Goal: Task Accomplishment & Management: Use online tool/utility

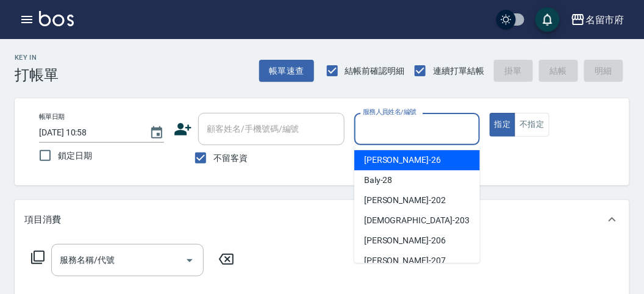
click at [420, 127] on input "服務人員姓名/編號" at bounding box center [417, 128] width 114 height 21
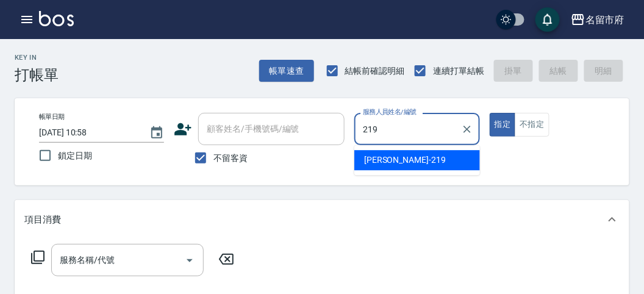
type input "219"
type button "true"
type input "[PERSON_NAME]-219"
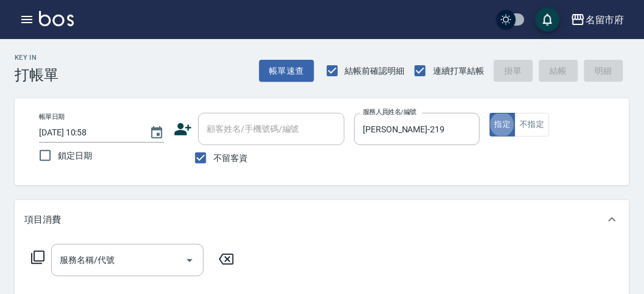
click at [38, 259] on icon at bounding box center [37, 257] width 15 height 15
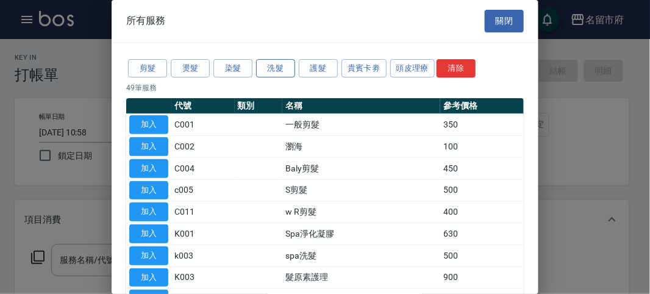
click at [276, 69] on button "洗髮" at bounding box center [275, 68] width 39 height 19
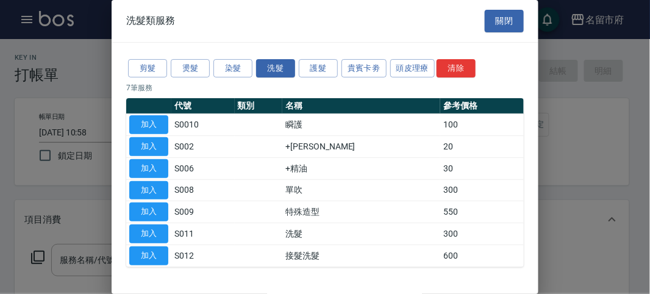
scroll to position [37, 0]
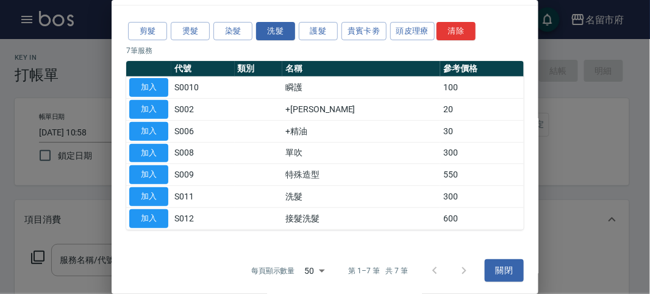
click at [621, 112] on div at bounding box center [325, 147] width 650 height 294
click at [164, 165] on button "加入" at bounding box center [148, 174] width 39 height 19
type input "特殊造型(S009)"
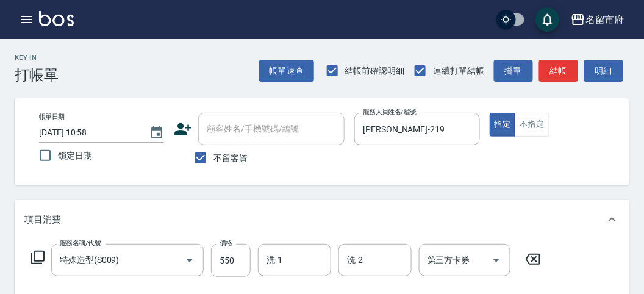
click at [529, 266] on icon at bounding box center [533, 259] width 30 height 15
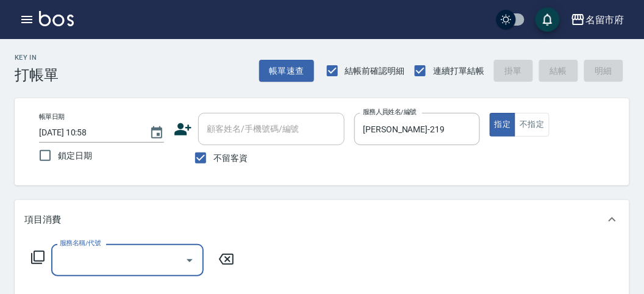
click at [41, 259] on icon at bounding box center [37, 257] width 15 height 15
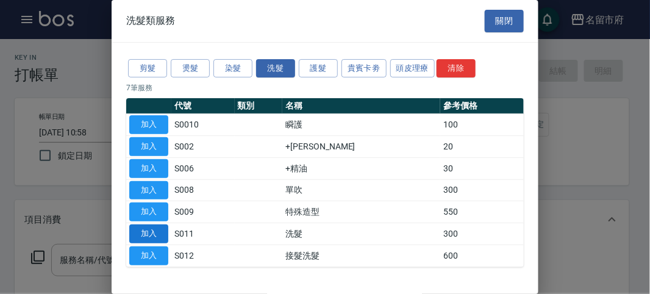
click at [148, 229] on button "加入" at bounding box center [148, 233] width 39 height 19
type input "洗髮(S011)"
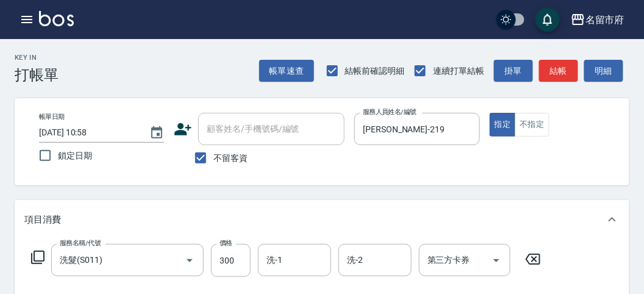
click at [37, 255] on icon at bounding box center [37, 257] width 15 height 15
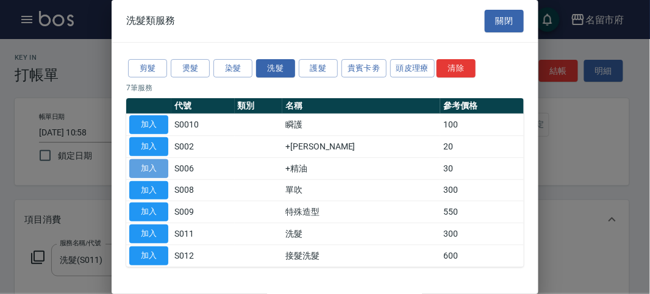
click at [161, 171] on button "加入" at bounding box center [148, 168] width 39 height 19
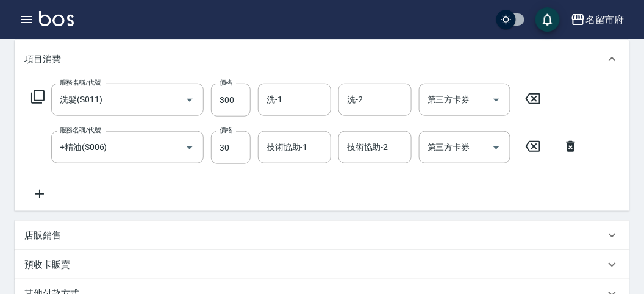
scroll to position [404, 0]
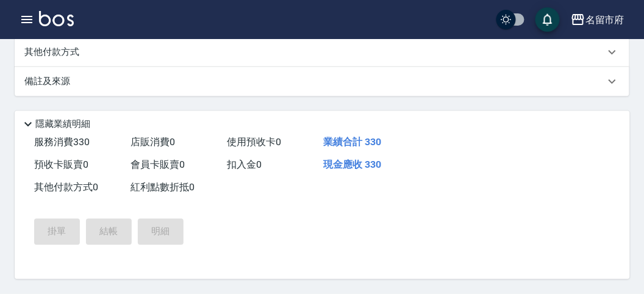
type input "[DATE] 12:00"
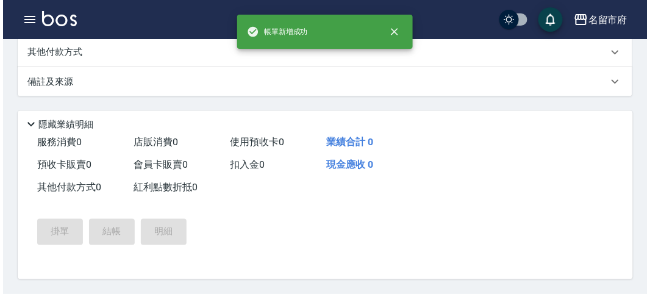
scroll to position [0, 0]
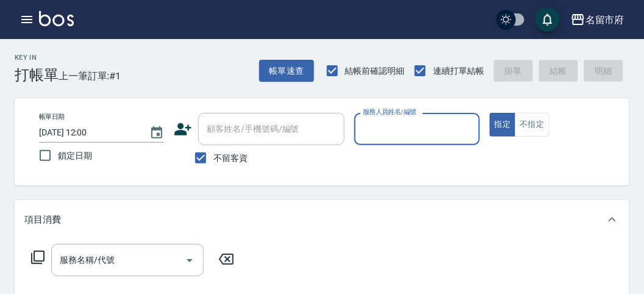
click at [424, 133] on input "服務人員姓名/編號" at bounding box center [417, 128] width 114 height 21
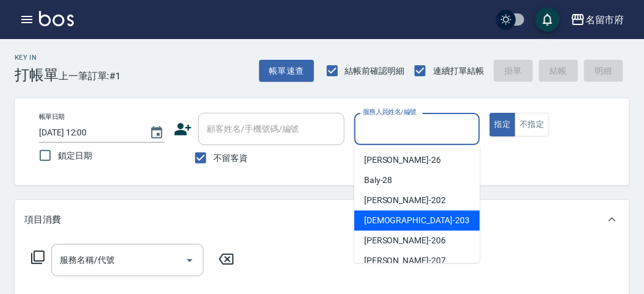
click at [354, 212] on div "聖德 -203" at bounding box center [417, 220] width 126 height 20
type input "聖德-203"
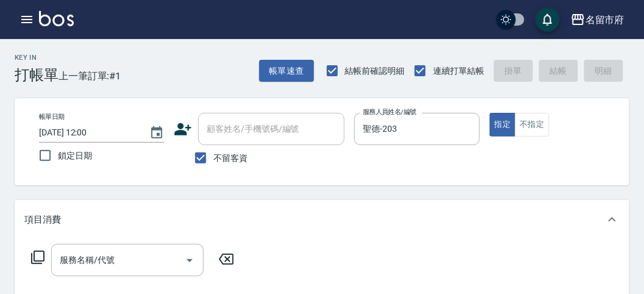
click at [38, 255] on icon at bounding box center [37, 257] width 15 height 15
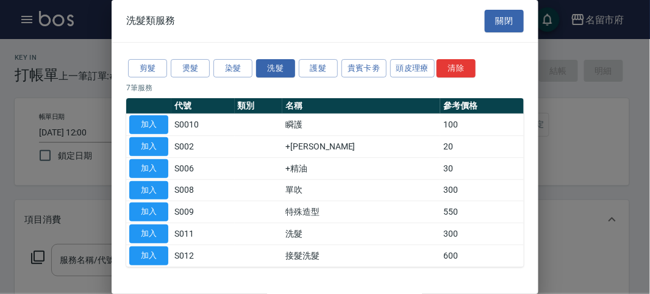
drag, startPoint x: 163, startPoint y: 235, endPoint x: 95, endPoint y: 239, distance: 68.4
click at [159, 235] on button "加入" at bounding box center [148, 233] width 39 height 19
type input "洗髮(S011)"
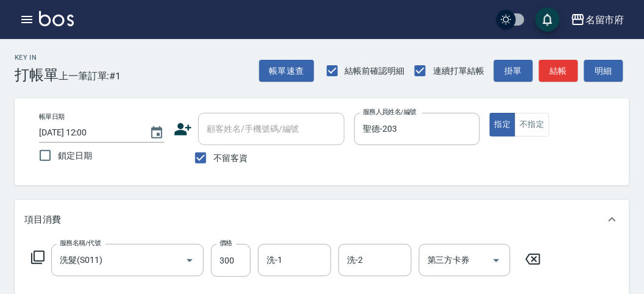
click at [34, 259] on icon at bounding box center [37, 257] width 13 height 13
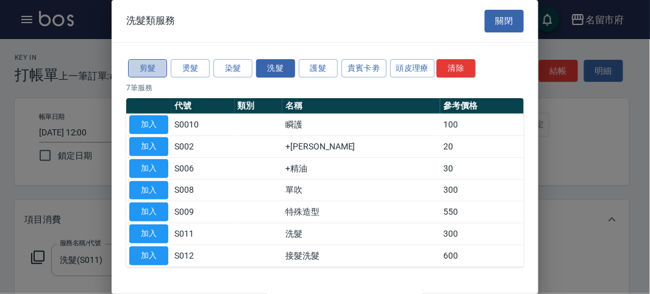
click at [139, 69] on button "剪髮" at bounding box center [147, 68] width 39 height 19
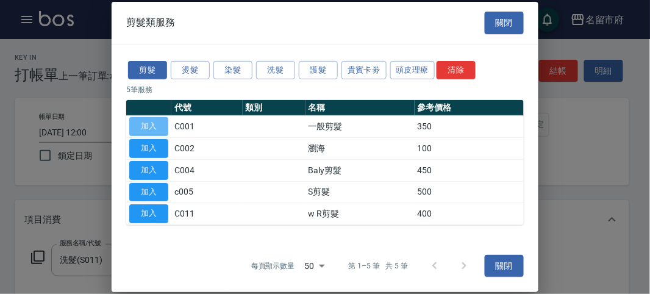
drag, startPoint x: 143, startPoint y: 131, endPoint x: 351, endPoint y: 101, distance: 209.5
click at [151, 131] on button "加入" at bounding box center [148, 126] width 39 height 19
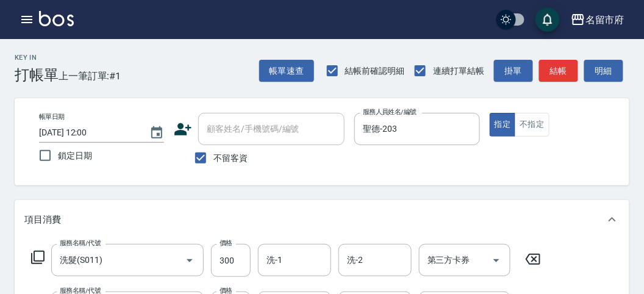
click at [599, 58] on div "帳單速查 結帳前確認明細 連續打單結帳 掛單 結帳 明細" at bounding box center [444, 71] width 370 height 26
click at [598, 71] on button "明細" at bounding box center [603, 71] width 39 height 23
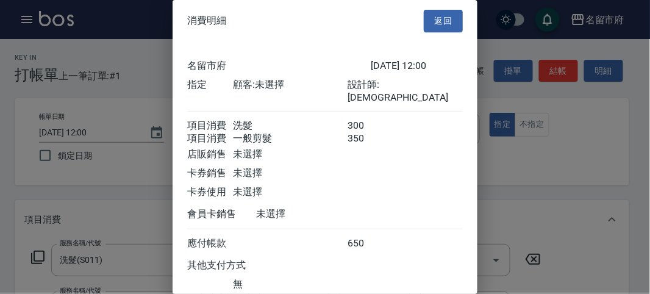
scroll to position [81, 0]
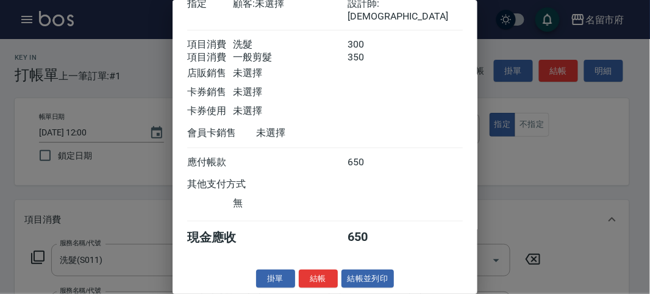
click at [317, 277] on button "結帳" at bounding box center [318, 279] width 39 height 19
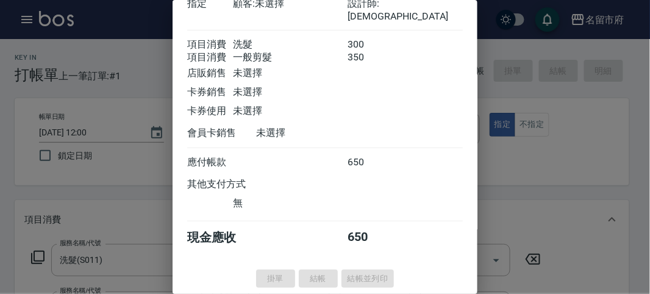
type input "[DATE] 12:06"
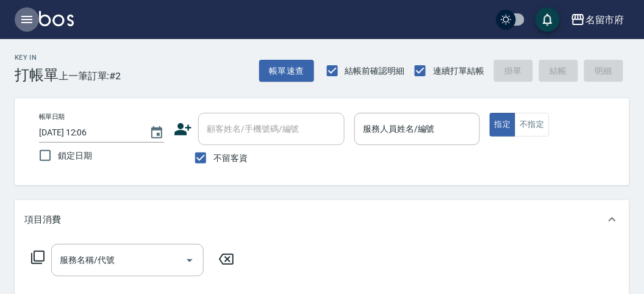
click at [31, 18] on icon "button" at bounding box center [27, 19] width 15 height 15
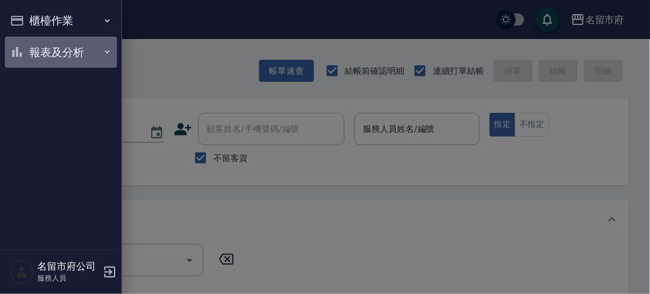
click at [37, 41] on button "報表及分析" at bounding box center [61, 53] width 112 height 32
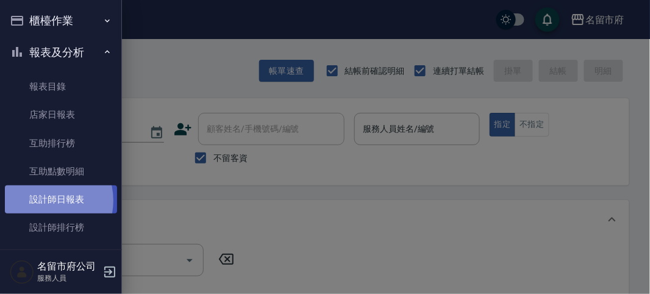
click at [43, 201] on link "設計師日報表" at bounding box center [61, 199] width 112 height 28
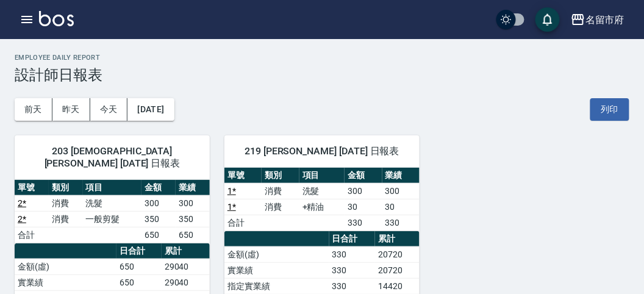
click at [52, 23] on img at bounding box center [56, 18] width 35 height 15
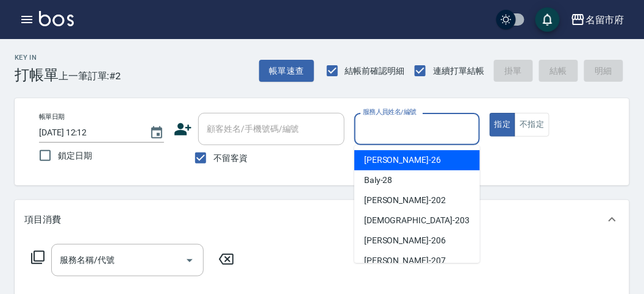
click at [378, 123] on input "服務人員姓名/編號" at bounding box center [417, 128] width 114 height 21
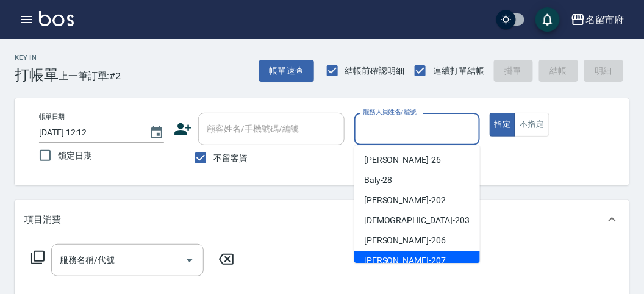
click at [399, 253] on div "[PERSON_NAME] -207" at bounding box center [417, 261] width 126 height 20
type input "[PERSON_NAME]-207"
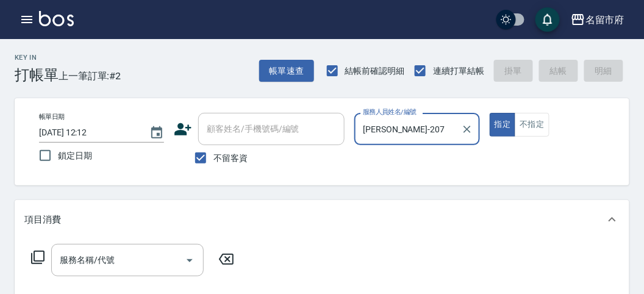
click at [40, 256] on icon at bounding box center [37, 257] width 15 height 15
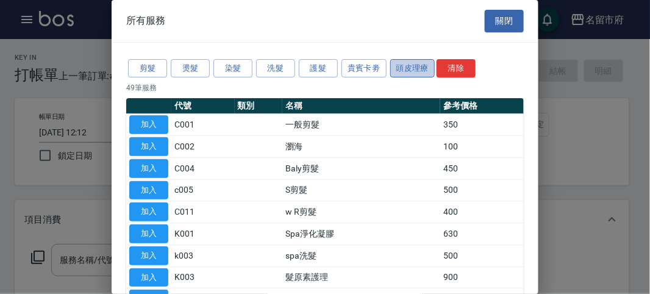
click at [412, 67] on button "頭皮理療" at bounding box center [412, 68] width 45 height 19
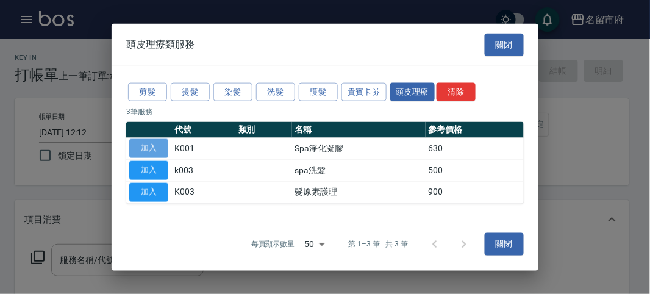
click at [151, 147] on button "加入" at bounding box center [148, 148] width 39 height 19
type input "Spa淨化凝膠(K001)"
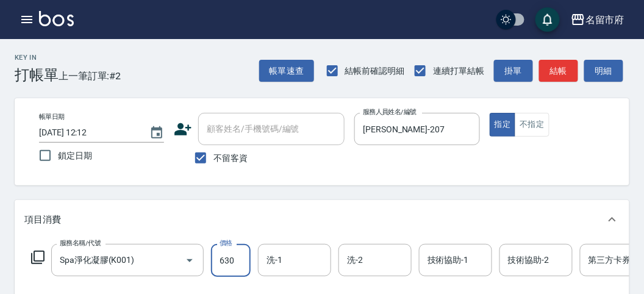
click at [240, 261] on input "630" at bounding box center [231, 260] width 40 height 33
type input "650"
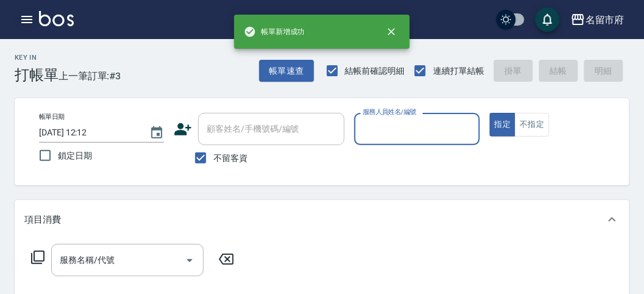
click at [30, 22] on icon "button" at bounding box center [26, 19] width 11 height 7
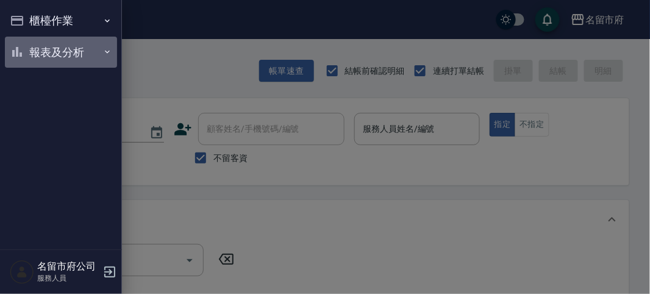
click at [63, 57] on button "報表及分析" at bounding box center [61, 53] width 112 height 32
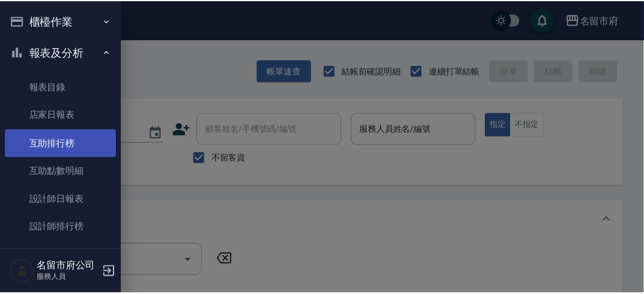
scroll to position [40, 0]
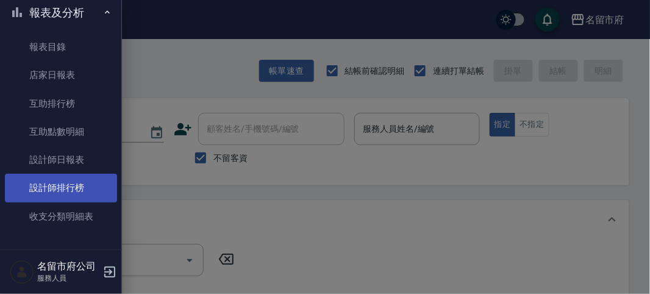
click at [83, 182] on link "設計師排行榜" at bounding box center [61, 188] width 112 height 28
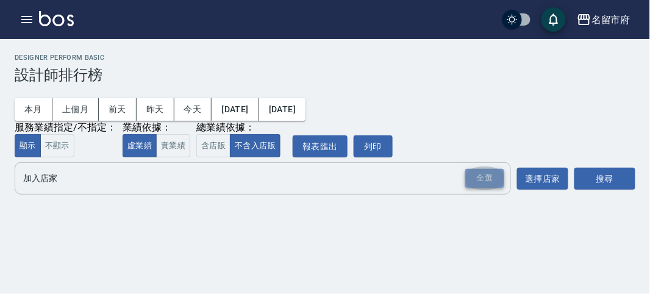
click at [489, 184] on div "全選" at bounding box center [484, 178] width 39 height 19
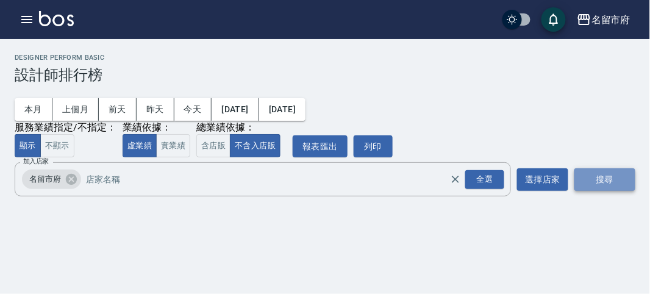
click at [591, 179] on button "搜尋" at bounding box center [604, 179] width 61 height 23
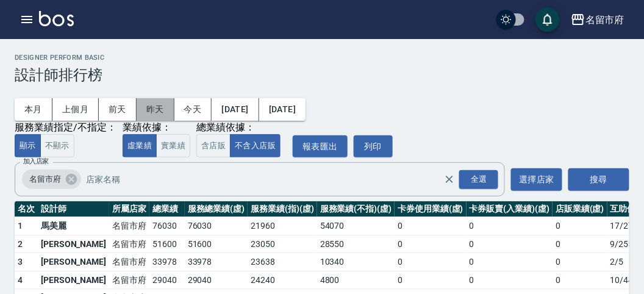
click at [165, 112] on button "昨天" at bounding box center [156, 109] width 38 height 23
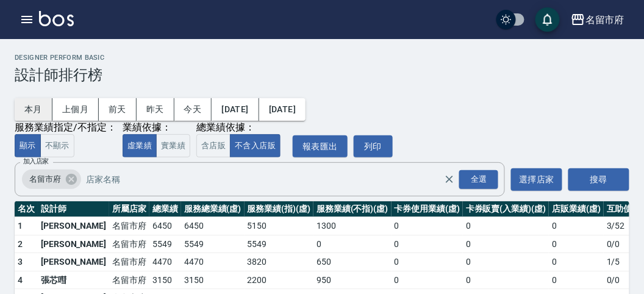
click at [20, 107] on button "本月" at bounding box center [34, 109] width 38 height 23
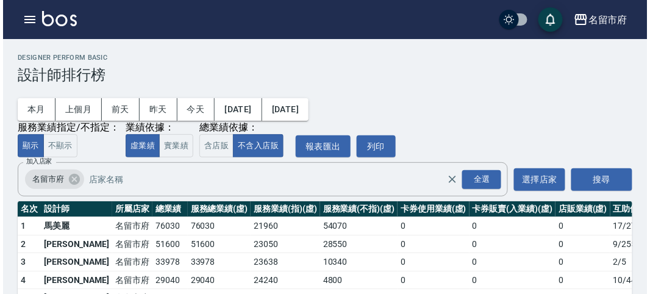
scroll to position [107, 0]
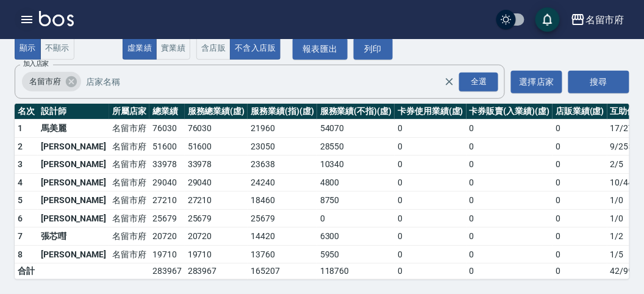
click at [26, 23] on icon "button" at bounding box center [26, 19] width 11 height 7
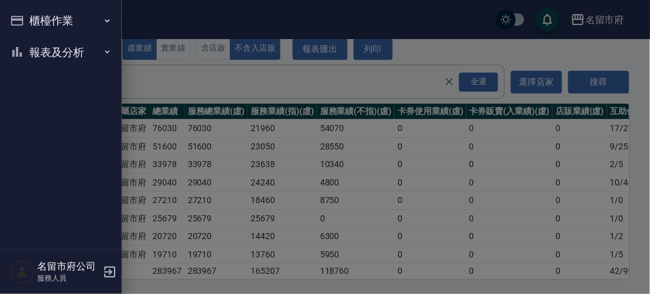
click at [45, 56] on button "報表及分析" at bounding box center [61, 53] width 112 height 32
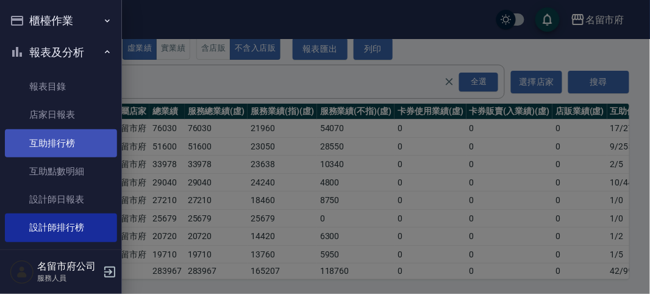
scroll to position [40, 0]
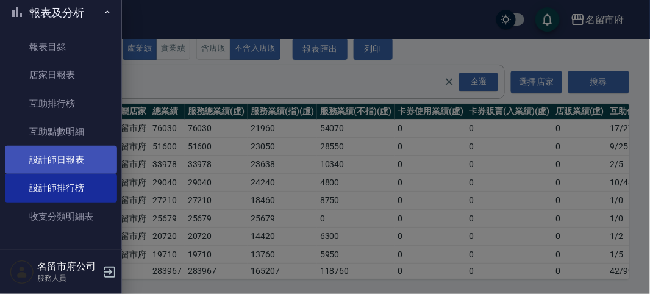
click at [86, 163] on link "設計師日報表" at bounding box center [61, 160] width 112 height 28
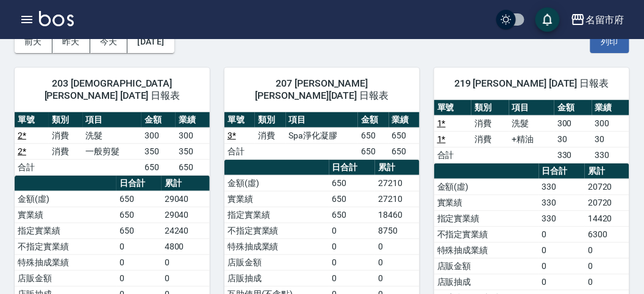
scroll to position [241, 0]
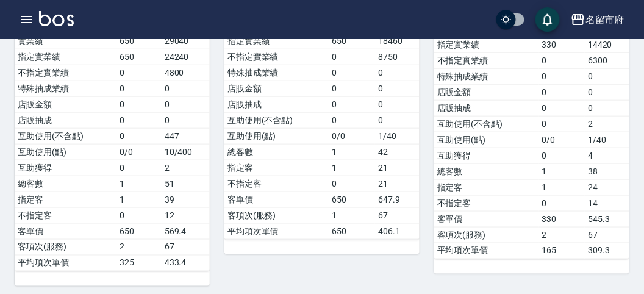
click at [61, 18] on img at bounding box center [56, 18] width 35 height 15
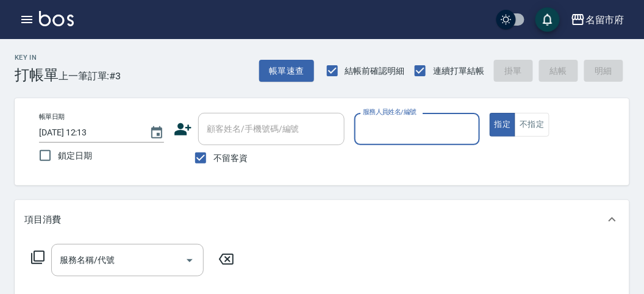
drag, startPoint x: 22, startPoint y: 10, endPoint x: 7, endPoint y: 41, distance: 35.2
click at [10, 38] on div "名留市府 登出" at bounding box center [322, 19] width 644 height 39
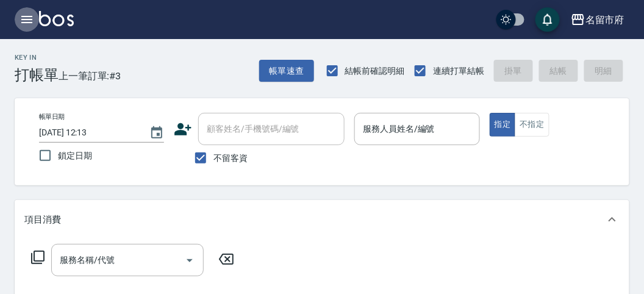
click at [16, 20] on button "button" at bounding box center [27, 19] width 24 height 24
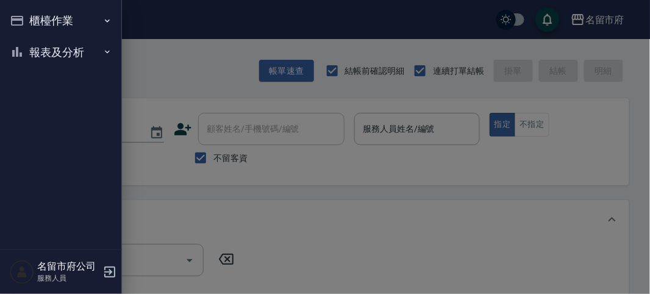
click at [59, 66] on button "報表及分析" at bounding box center [61, 53] width 112 height 32
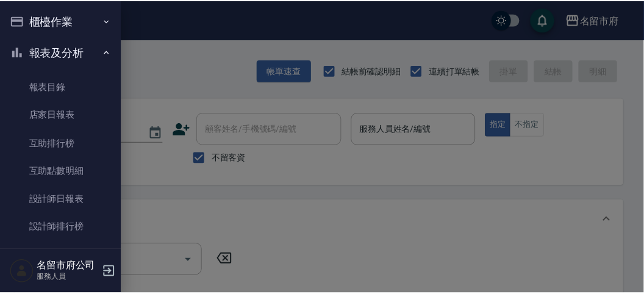
scroll to position [40, 0]
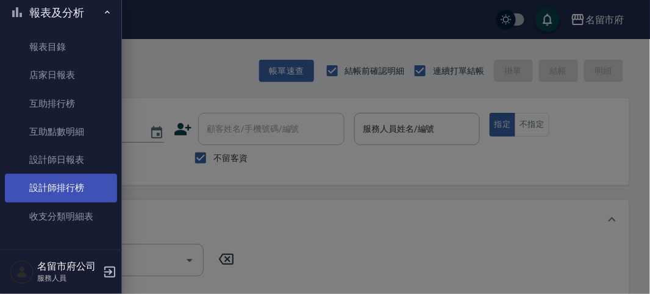
click at [55, 181] on link "設計師排行榜" at bounding box center [61, 188] width 112 height 28
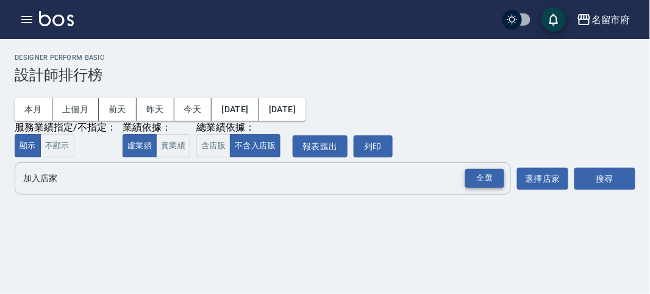
click at [479, 177] on div "全選" at bounding box center [484, 178] width 39 height 19
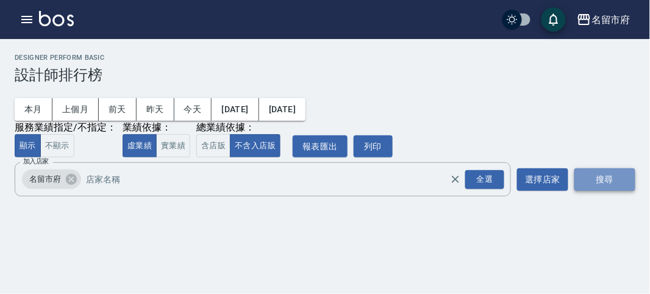
click at [601, 179] on button "搜尋" at bounding box center [604, 179] width 61 height 23
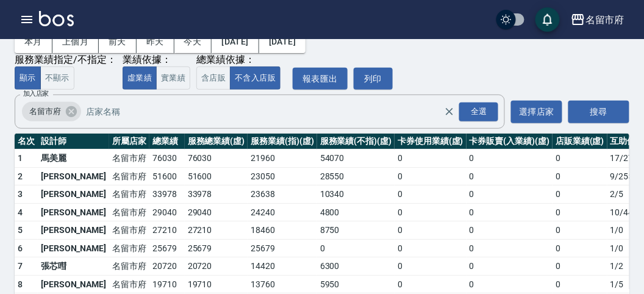
scroll to position [107, 0]
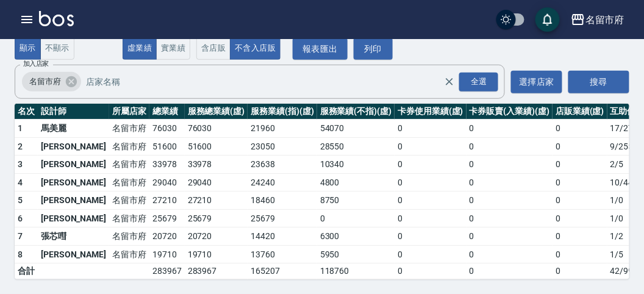
click at [52, 14] on img at bounding box center [56, 18] width 35 height 15
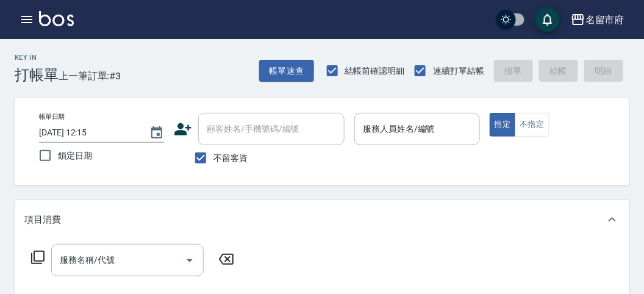
click at [39, 19] on img at bounding box center [56, 18] width 35 height 15
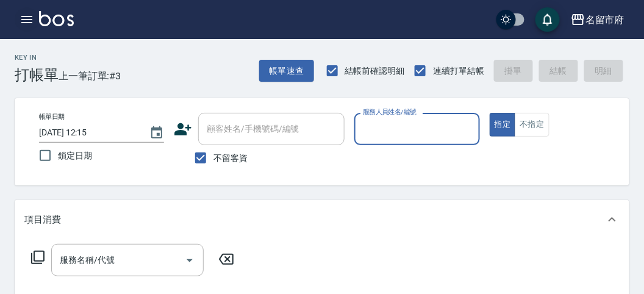
click at [24, 21] on icon "button" at bounding box center [27, 19] width 15 height 15
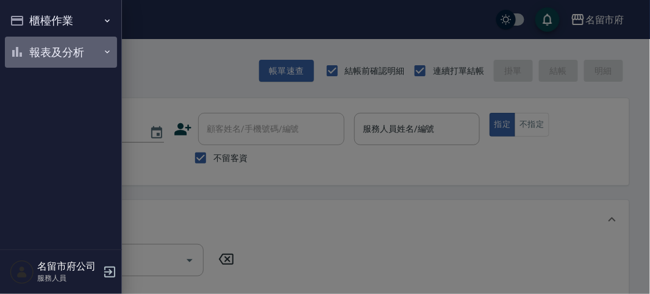
click at [74, 59] on button "報表及分析" at bounding box center [61, 53] width 112 height 32
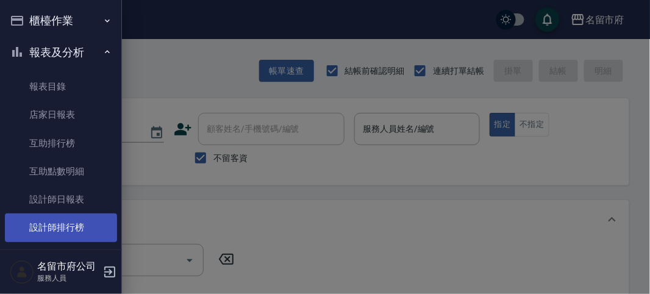
scroll to position [40, 0]
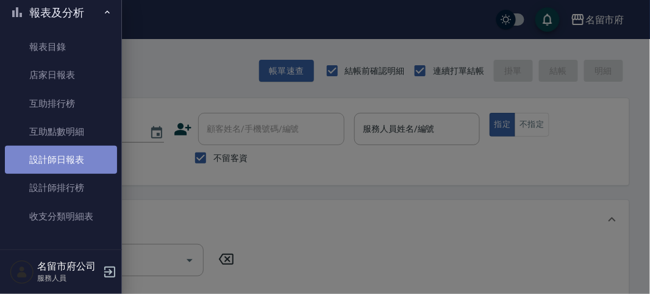
click at [76, 168] on link "設計師日報表" at bounding box center [61, 160] width 112 height 28
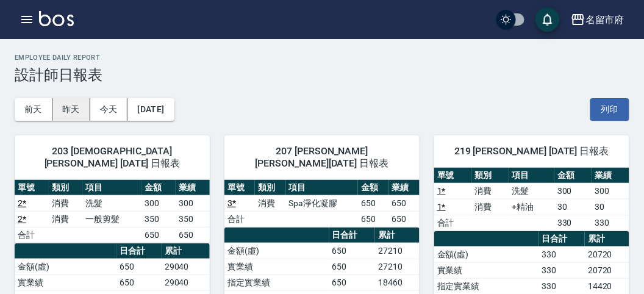
click at [80, 109] on button "昨天" at bounding box center [71, 109] width 38 height 23
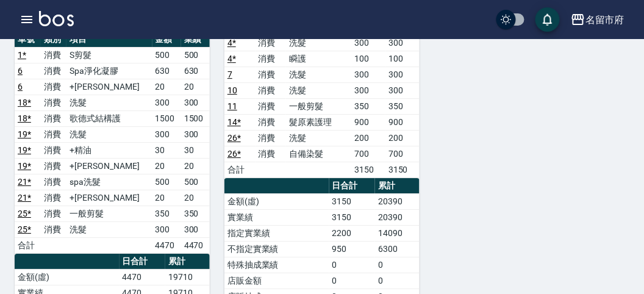
scroll to position [677, 0]
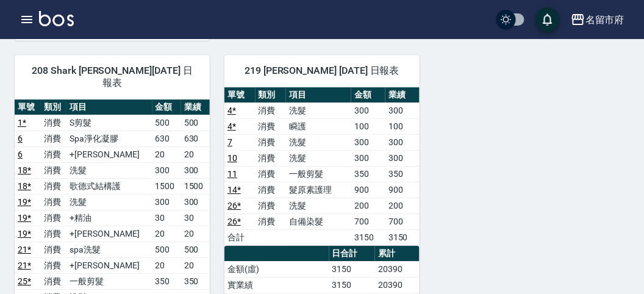
click at [59, 16] on img at bounding box center [56, 18] width 35 height 15
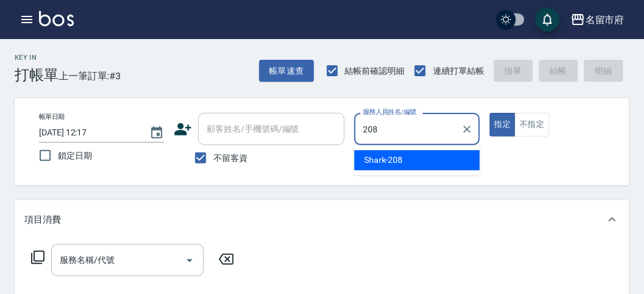
click at [371, 159] on span "Shark -208" at bounding box center [383, 160] width 39 height 13
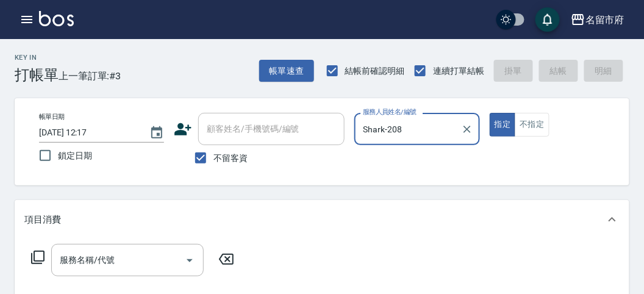
type input "Shark-208"
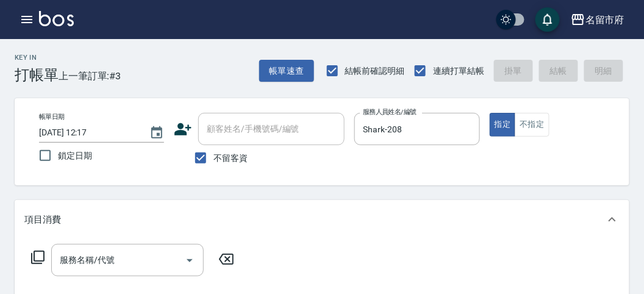
click at [36, 256] on icon at bounding box center [37, 257] width 15 height 15
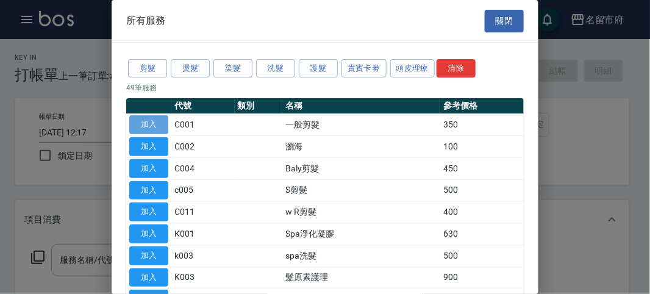
click at [150, 119] on button "加入" at bounding box center [148, 124] width 39 height 19
type input "一般剪髮(C001)"
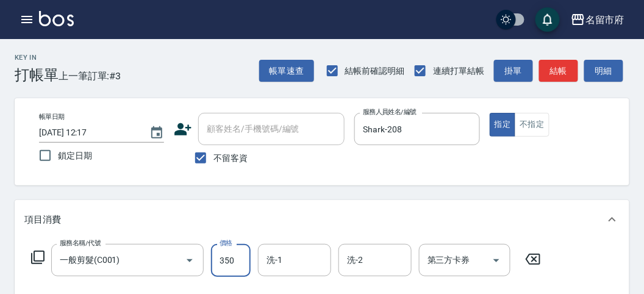
click at [238, 258] on input "350" at bounding box center [231, 260] width 40 height 33
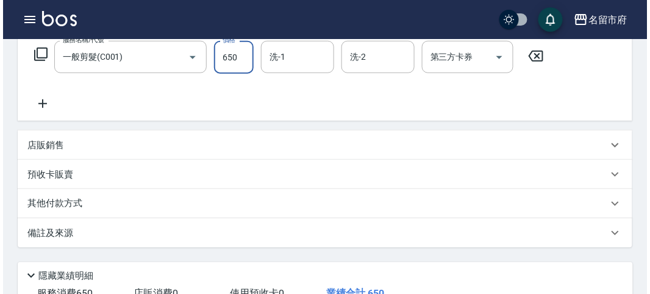
scroll to position [357, 0]
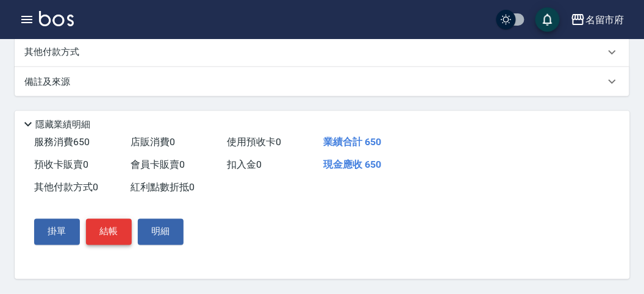
type input "650"
click at [99, 235] on button "結帳" at bounding box center [109, 232] width 46 height 26
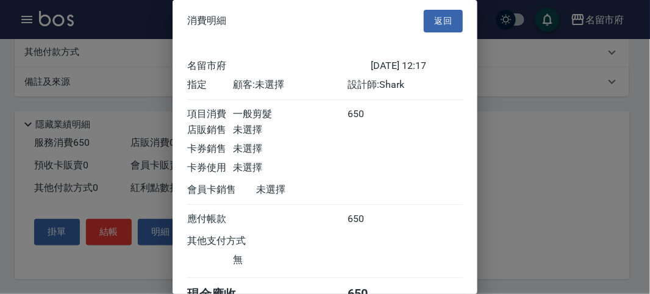
scroll to position [68, 0]
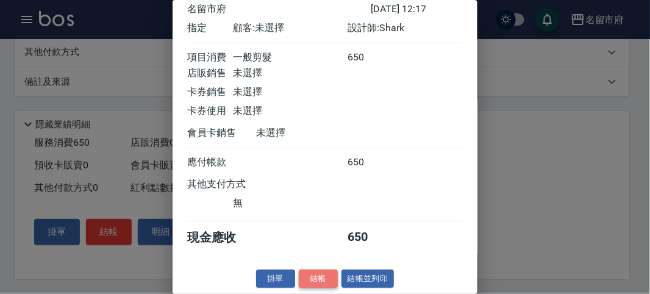
click at [315, 275] on button "結帳" at bounding box center [318, 279] width 39 height 19
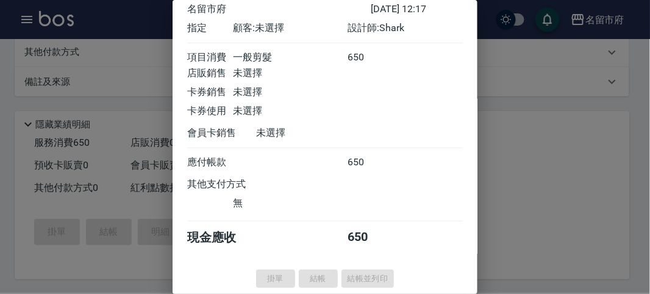
type input "[DATE] 12:22"
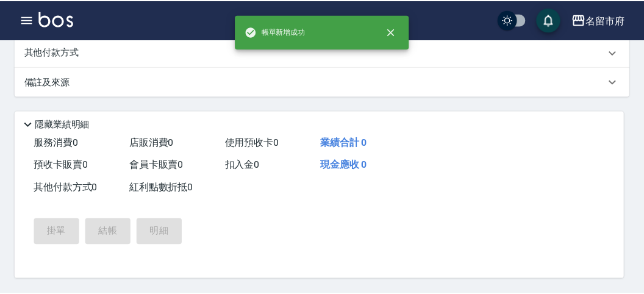
scroll to position [0, 0]
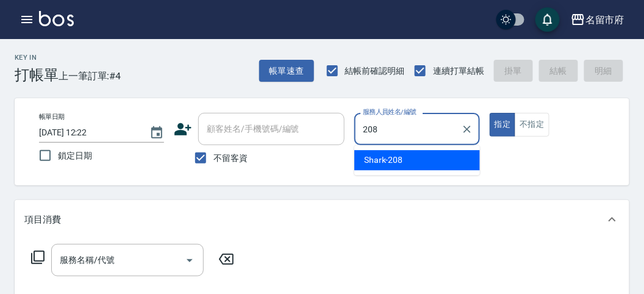
click at [371, 166] on div "Shark -208" at bounding box center [417, 160] width 126 height 20
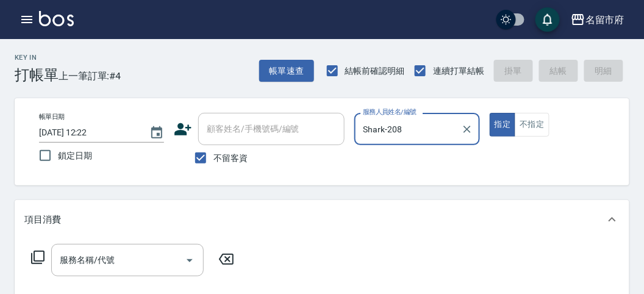
type input "Shark-208"
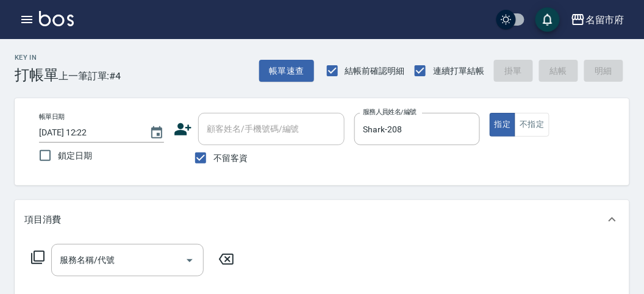
click at [38, 257] on icon at bounding box center [37, 257] width 15 height 15
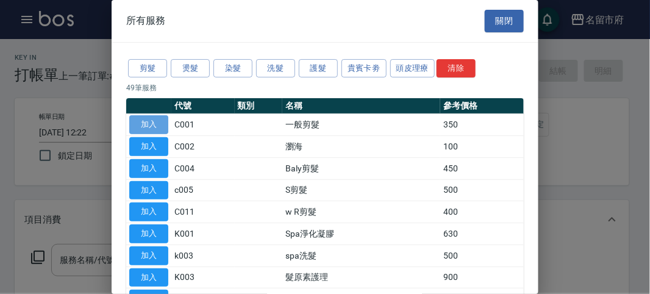
click at [160, 124] on button "加入" at bounding box center [148, 124] width 39 height 19
type input "一般剪髮(C001)"
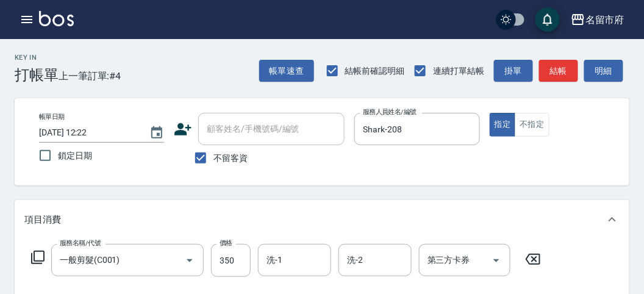
drag, startPoint x: 241, startPoint y: 263, endPoint x: 203, endPoint y: 240, distance: 44.9
click at [241, 263] on input "350" at bounding box center [231, 260] width 40 height 33
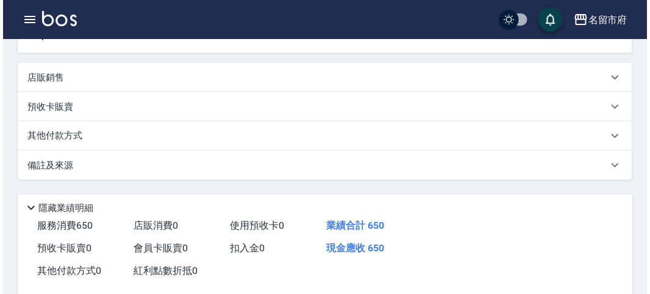
scroll to position [357, 0]
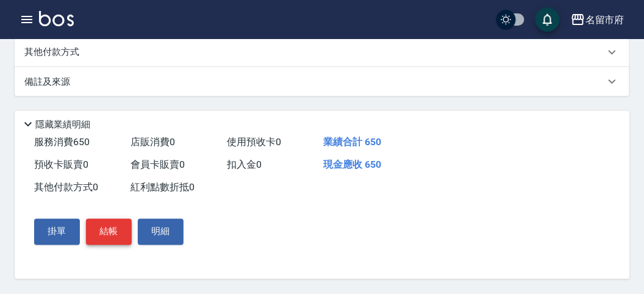
type input "650"
click at [108, 237] on button "結帳" at bounding box center [109, 232] width 46 height 26
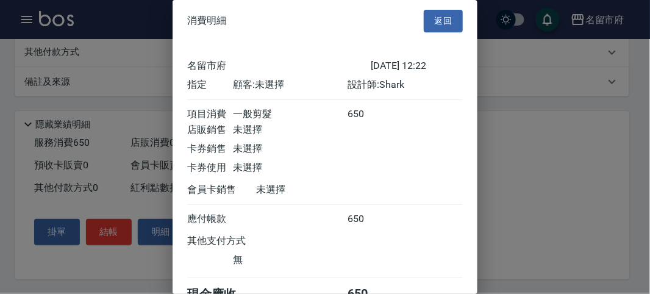
scroll to position [68, 0]
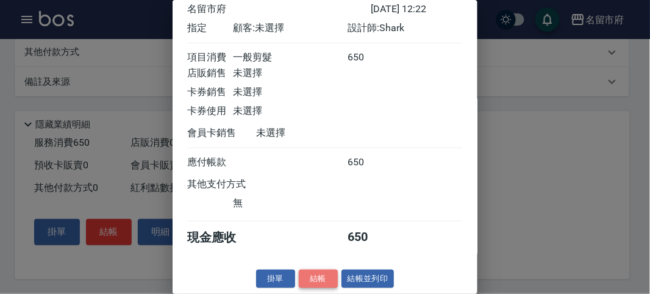
click at [312, 274] on button "結帳" at bounding box center [318, 279] width 39 height 19
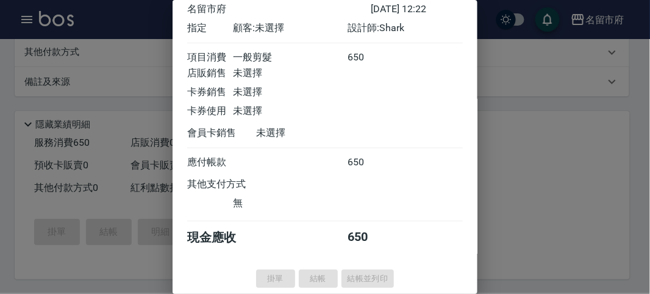
type input "[DATE] 12:23"
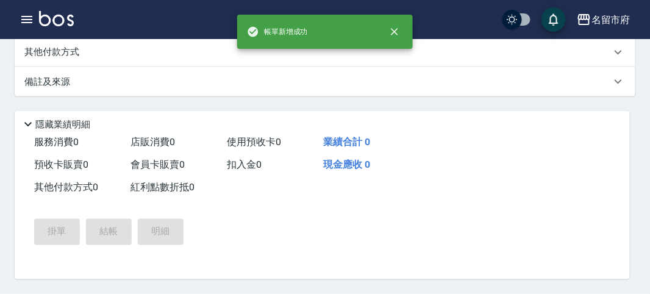
scroll to position [0, 0]
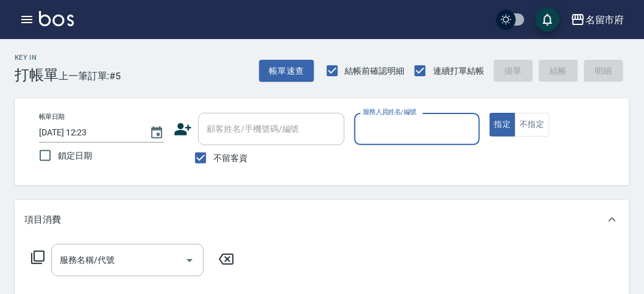
click at [410, 98] on div "帳單日期 [DATE] 12:23 鎖定日期 顧客姓名/手機號碼/編號 顧客姓名/手機號碼/編號 不留客資 服務人員姓名/編號 服務人員姓名/編號 指定 不指定" at bounding box center [322, 141] width 615 height 87
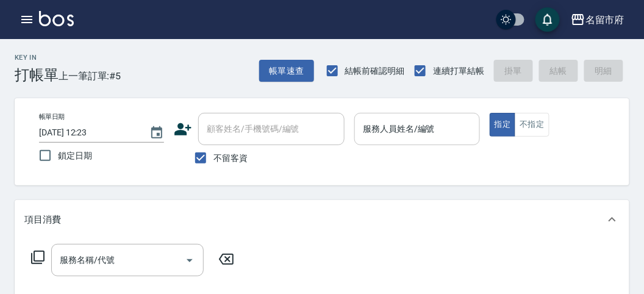
drag, startPoint x: 394, startPoint y: 111, endPoint x: 396, endPoint y: 122, distance: 11.1
click at [395, 114] on div "帳單日期 [DATE] 12:23 鎖定日期 顧客姓名/手機號碼/編號 顧客姓名/手機號碼/編號 不留客資 服務人員姓名/編號 服務人員姓名/編號 指定 不指定" at bounding box center [322, 141] width 615 height 87
click at [398, 124] on div "服務人員姓名/編號 服務人員姓名/編號" at bounding box center [416, 129] width 125 height 32
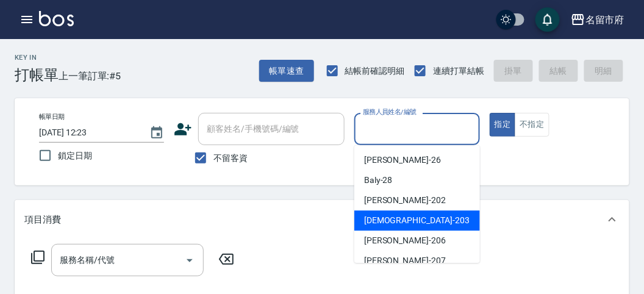
drag, startPoint x: 404, startPoint y: 214, endPoint x: 154, endPoint y: 232, distance: 250.1
click at [404, 214] on div "聖德 -203" at bounding box center [417, 220] width 126 height 20
type input "聖德-203"
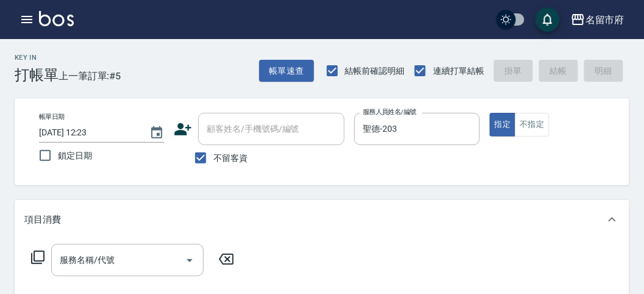
click at [46, 257] on div "服務名稱/代號 服務名稱/代號" at bounding box center [132, 260] width 217 height 32
click at [38, 257] on icon at bounding box center [37, 257] width 15 height 15
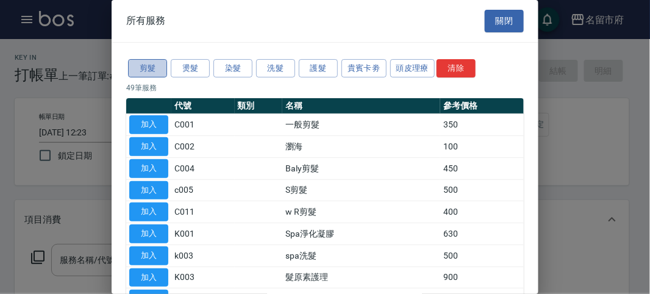
drag, startPoint x: 156, startPoint y: 69, endPoint x: 151, endPoint y: 118, distance: 49.6
click at [156, 70] on button "剪髮" at bounding box center [147, 68] width 39 height 19
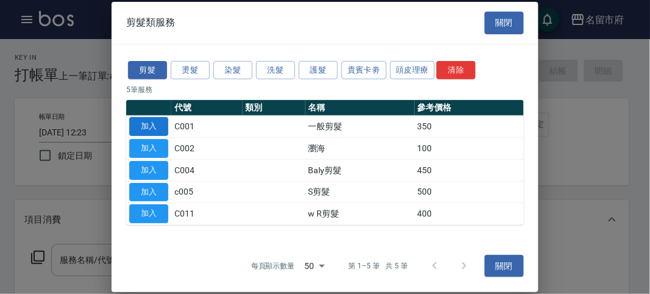
click at [152, 121] on button "加入" at bounding box center [148, 126] width 39 height 19
type input "一般剪髮(C001)"
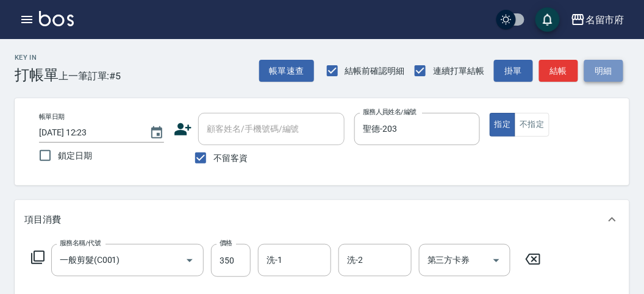
click at [601, 77] on button "明細" at bounding box center [603, 71] width 39 height 23
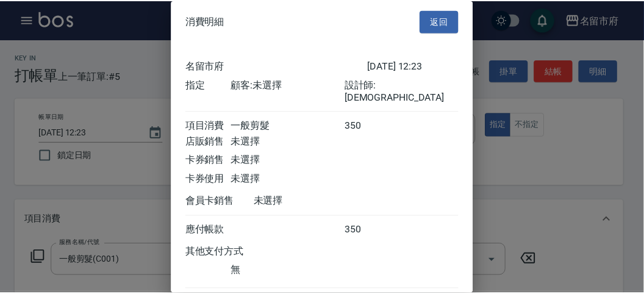
scroll to position [68, 0]
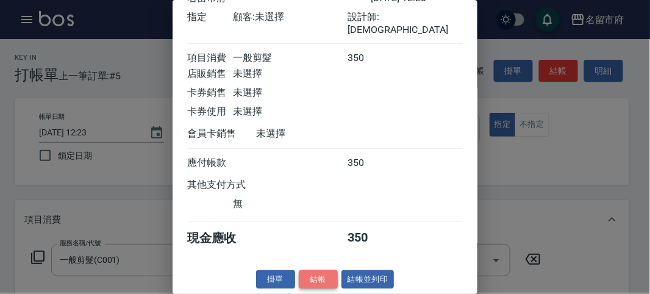
click at [323, 277] on button "結帳" at bounding box center [318, 279] width 39 height 19
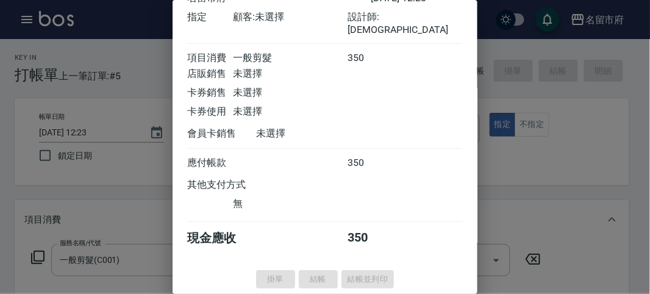
type input "[DATE] 12:48"
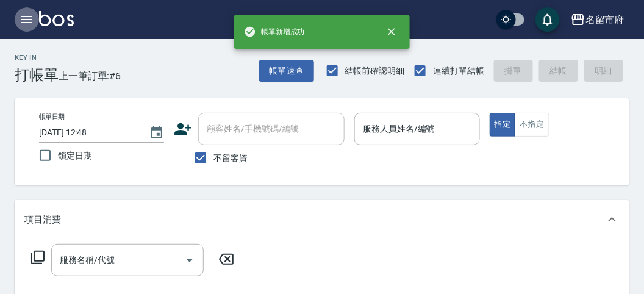
click at [28, 24] on icon "button" at bounding box center [27, 19] width 15 height 15
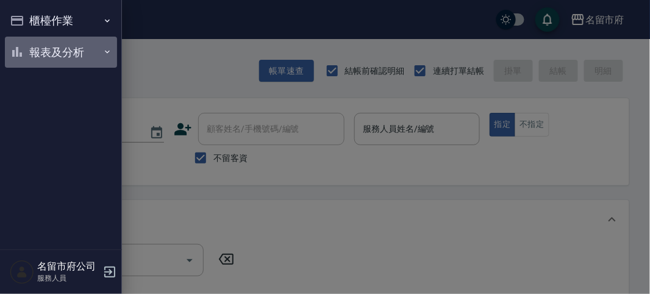
drag, startPoint x: 38, startPoint y: 54, endPoint x: 47, endPoint y: 96, distance: 43.1
click at [38, 55] on button "報表及分析" at bounding box center [61, 53] width 112 height 32
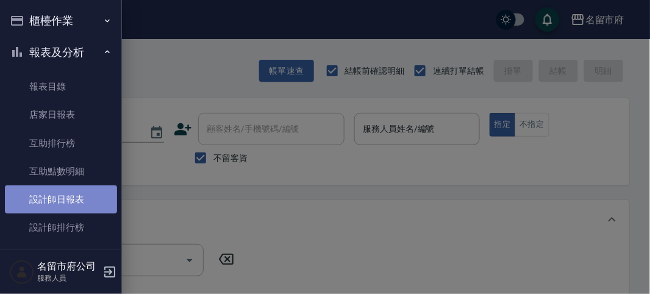
click at [63, 198] on link "設計師日報表" at bounding box center [61, 199] width 112 height 28
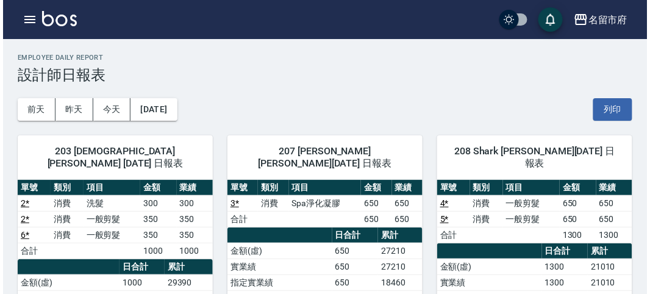
scroll to position [542, 0]
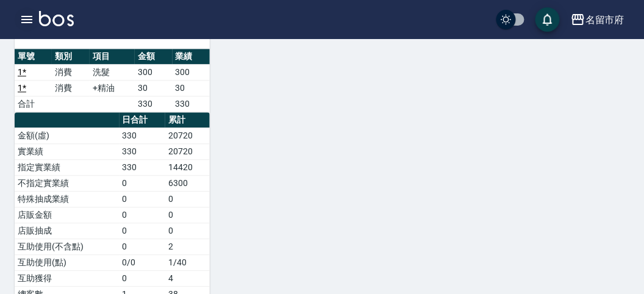
click at [26, 18] on div "名留市府 登出" at bounding box center [322, 19] width 644 height 39
click at [23, 23] on icon "button" at bounding box center [27, 19] width 15 height 15
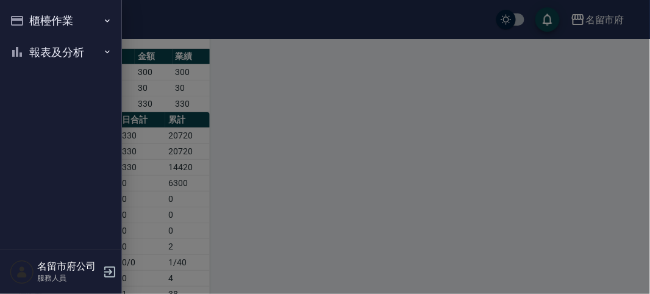
click at [23, 23] on button "櫃檯作業" at bounding box center [61, 21] width 112 height 32
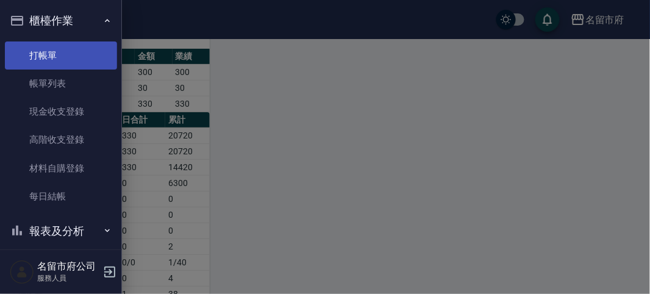
click at [40, 55] on link "打帳單" at bounding box center [61, 55] width 112 height 28
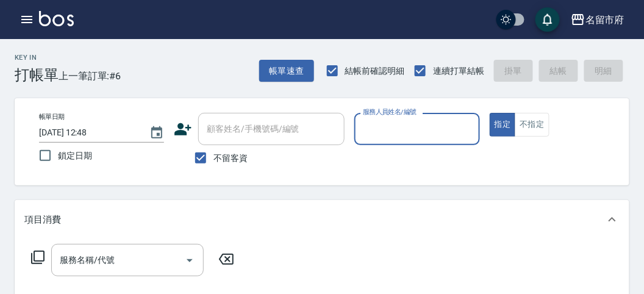
click at [232, 68] on div "Key In 打帳單 上一筆訂單:#6 帳單速查 結帳前確認明細 連續打單結帳 掛單 結帳 明細" at bounding box center [314, 61] width 629 height 45
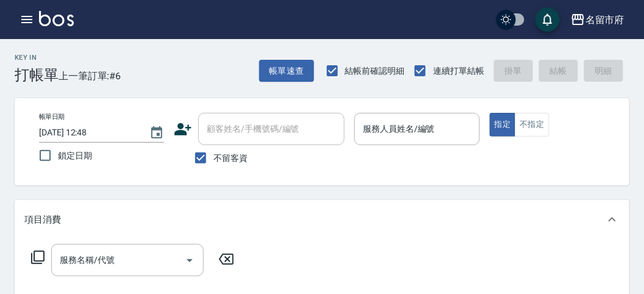
click at [245, 75] on div "Key In 打帳單 上一筆訂單:#6 帳單速查 結帳前確認明細 連續打單結帳 掛單 結帳 明細" at bounding box center [314, 61] width 629 height 45
click at [409, 127] on input "服務人員姓名/編號" at bounding box center [417, 128] width 114 height 21
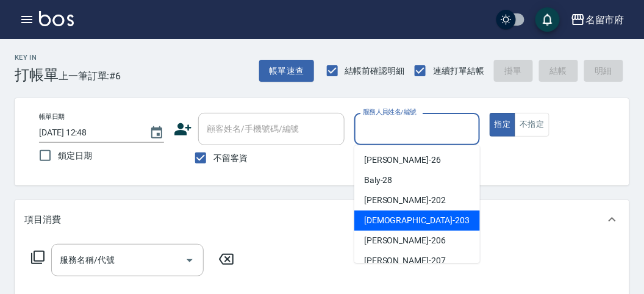
click at [370, 220] on span "聖德 -203" at bounding box center [416, 220] width 105 height 13
type input "聖德-203"
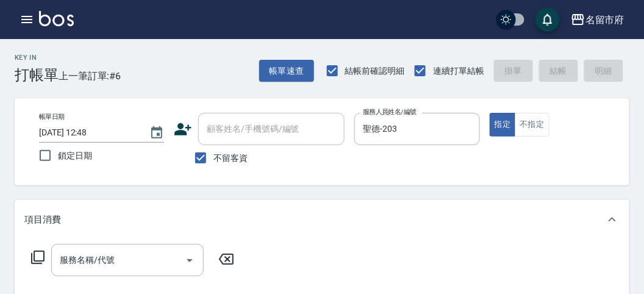
click at [37, 256] on icon at bounding box center [37, 257] width 15 height 15
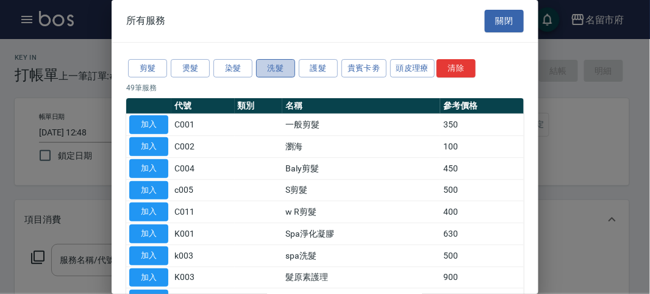
drag, startPoint x: 275, startPoint y: 68, endPoint x: 232, endPoint y: 90, distance: 48.3
click at [274, 68] on button "洗髮" at bounding box center [275, 68] width 39 height 19
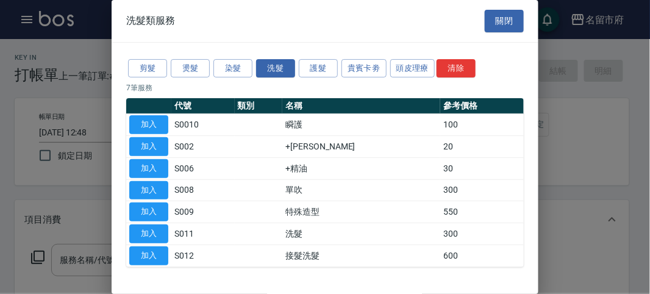
drag, startPoint x: 152, startPoint y: 231, endPoint x: 0, endPoint y: 268, distance: 156.3
click at [149, 231] on button "加入" at bounding box center [148, 233] width 39 height 19
type input "洗髮(S011)"
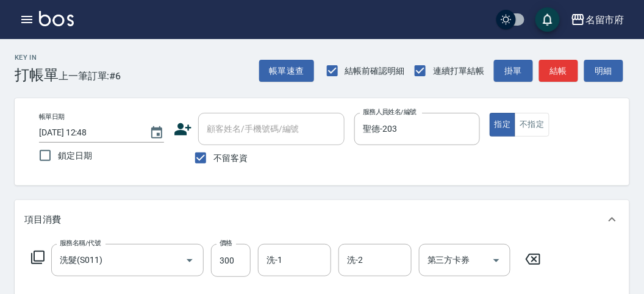
click at [40, 259] on icon at bounding box center [37, 257] width 15 height 15
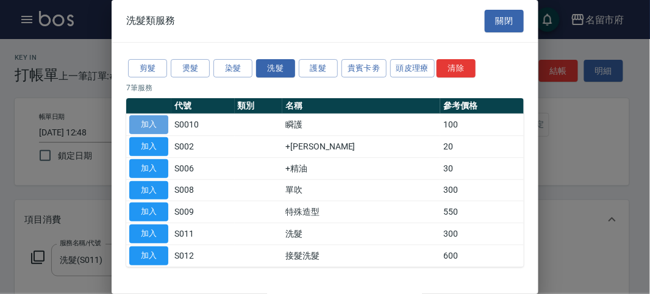
click at [159, 122] on button "加入" at bounding box center [148, 124] width 39 height 19
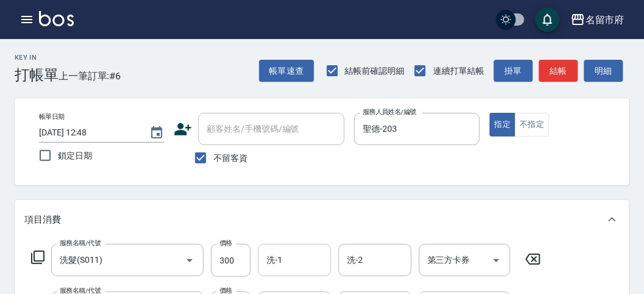
scroll to position [68, 0]
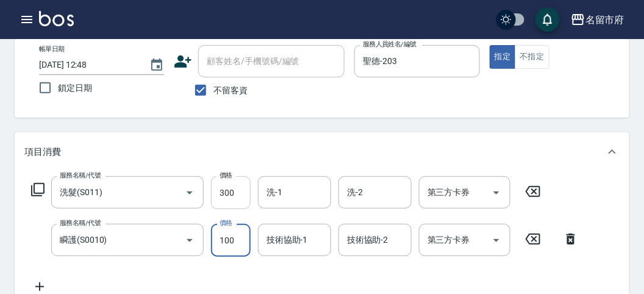
click at [235, 200] on input "300" at bounding box center [231, 192] width 40 height 33
click at [476, 59] on div "聖德-203 服務人員姓名/編號" at bounding box center [416, 61] width 125 height 32
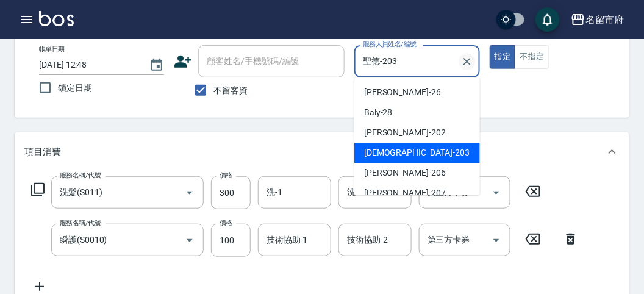
click at [468, 59] on icon "Clear" at bounding box center [467, 61] width 12 height 12
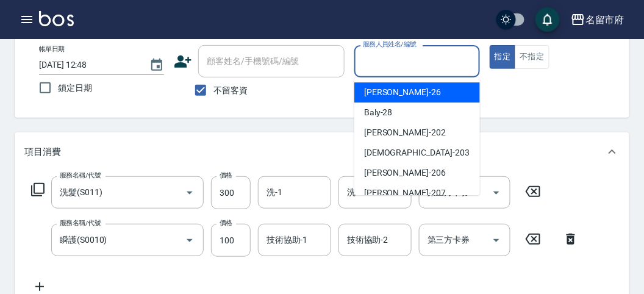
click at [413, 62] on input "服務人員姓名/編號" at bounding box center [417, 61] width 114 height 21
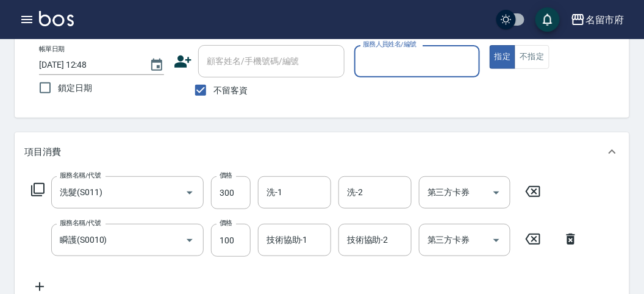
click at [408, 71] on input "服務人員姓名/編號" at bounding box center [417, 61] width 114 height 21
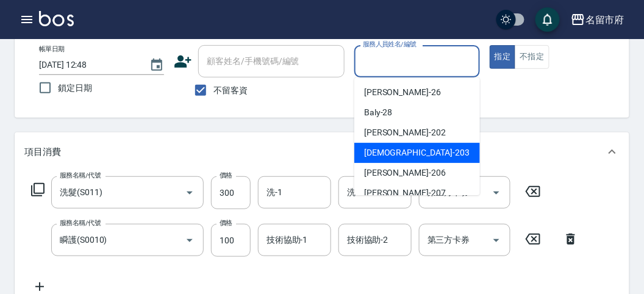
scroll to position [113, 0]
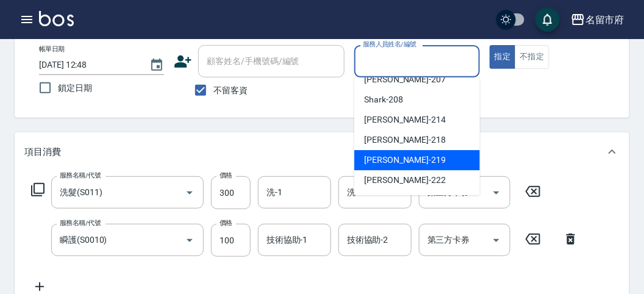
click at [388, 159] on span "[PERSON_NAME] -219" at bounding box center [405, 160] width 82 height 13
type input "[PERSON_NAME]-219"
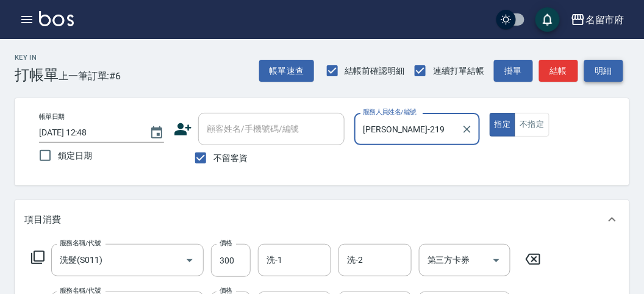
scroll to position [68, 0]
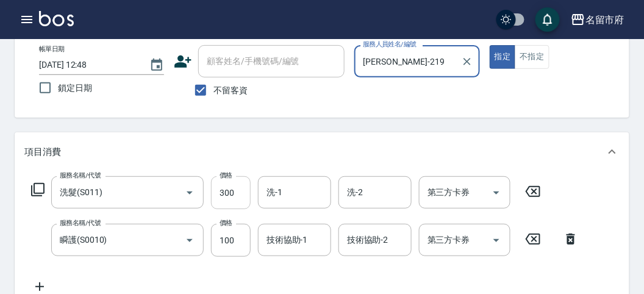
click at [212, 201] on input "300" at bounding box center [231, 192] width 40 height 33
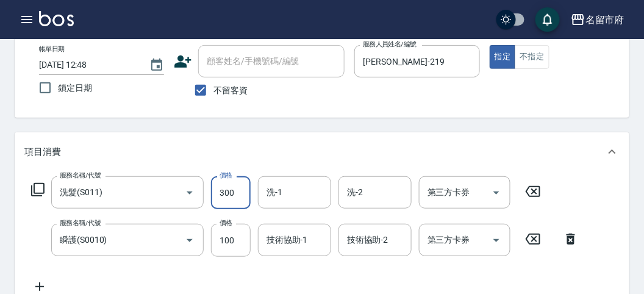
click at [216, 198] on input "300" at bounding box center [231, 192] width 40 height 33
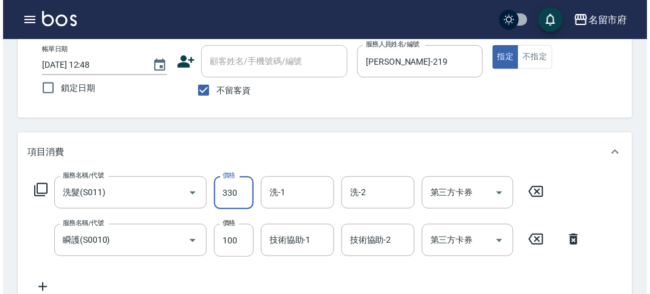
scroll to position [0, 0]
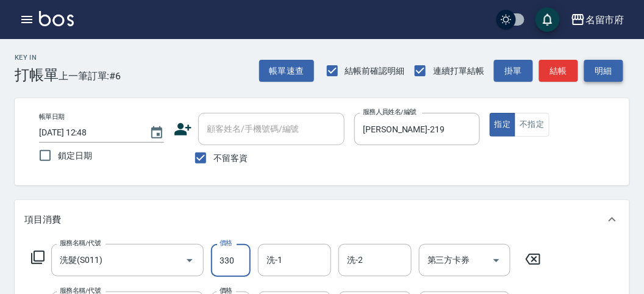
type input "330"
click at [621, 69] on button "明細" at bounding box center [603, 71] width 39 height 23
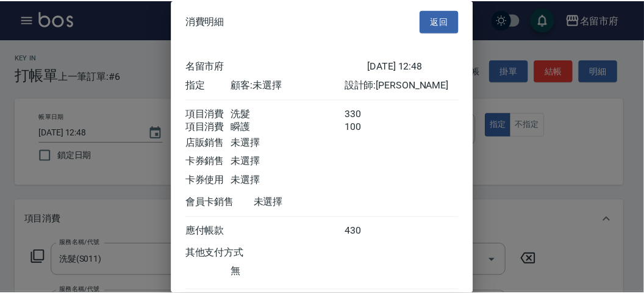
scroll to position [81, 0]
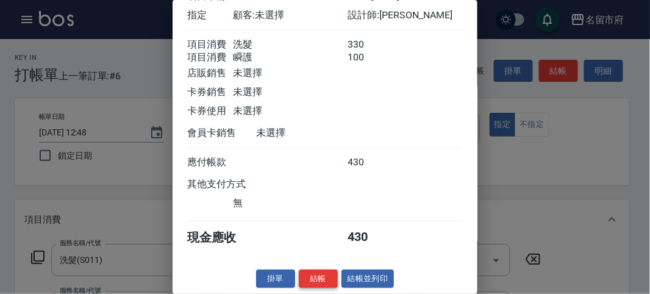
click at [319, 277] on button "結帳" at bounding box center [318, 279] width 39 height 19
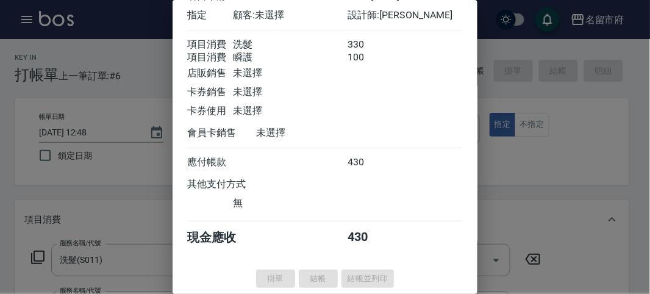
type input "[DATE] 12:49"
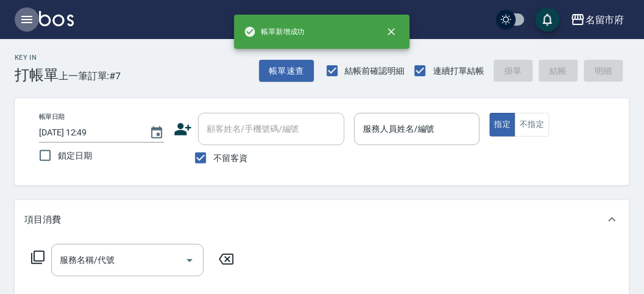
click at [34, 20] on button "button" at bounding box center [27, 19] width 24 height 24
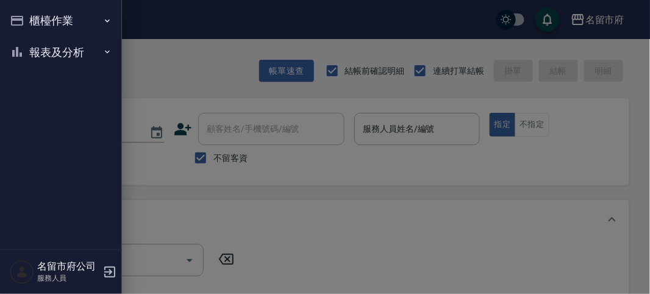
click at [50, 58] on button "報表及分析" at bounding box center [61, 53] width 112 height 32
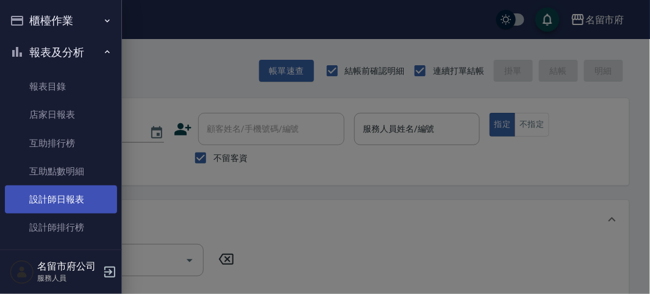
click at [38, 199] on link "設計師日報表" at bounding box center [61, 199] width 112 height 28
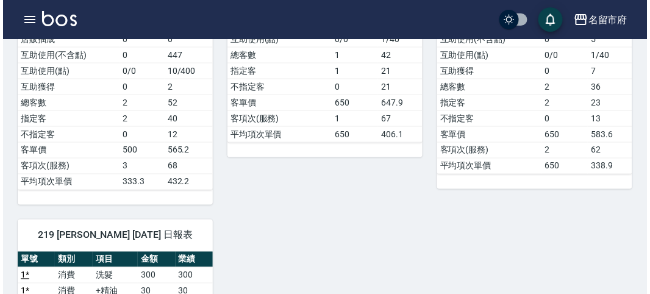
scroll to position [474, 0]
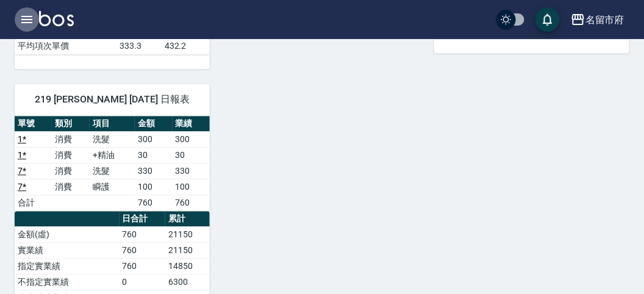
click at [23, 17] on icon "button" at bounding box center [27, 19] width 15 height 15
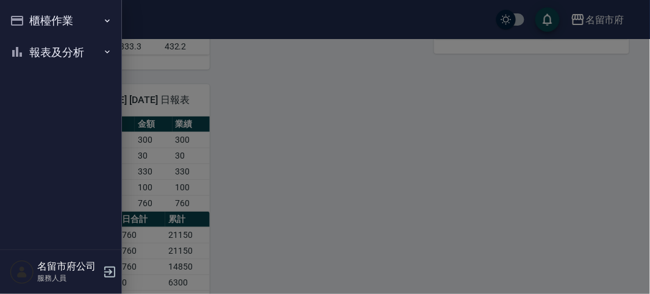
click at [23, 17] on button "櫃檯作業" at bounding box center [61, 21] width 112 height 32
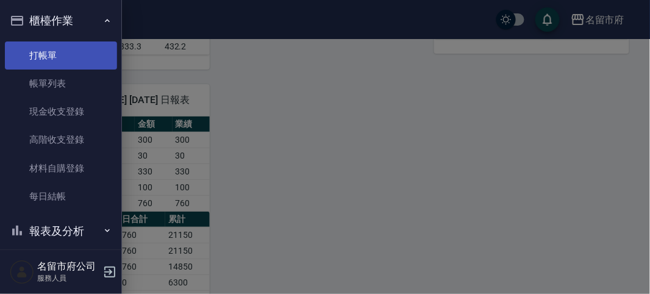
click at [45, 54] on link "打帳單" at bounding box center [61, 55] width 112 height 28
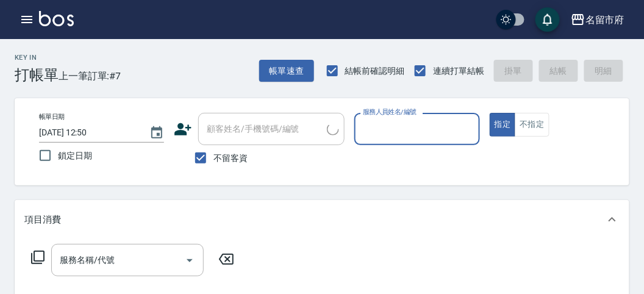
click at [137, 61] on div "Key In 打帳單 上一筆訂單:#7 帳單速查 結帳前確認明細 連續打單結帳 掛單 結帳 明細" at bounding box center [314, 61] width 629 height 45
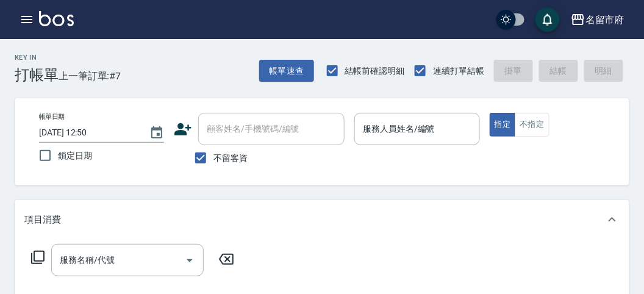
click at [189, 60] on div "Key In 打帳單 上一筆訂單:#7 帳單速查 結帳前確認明細 連續打單結帳 掛單 結帳 明細" at bounding box center [314, 61] width 629 height 45
click at [27, 16] on icon "button" at bounding box center [26, 19] width 11 height 7
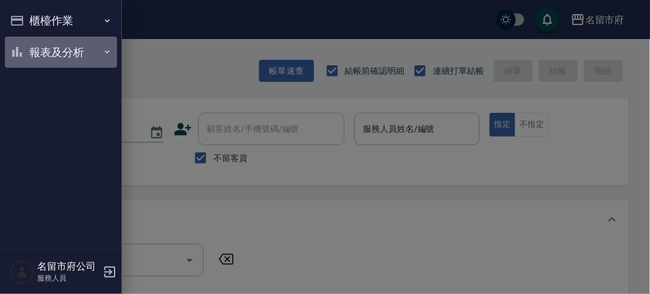
click at [65, 46] on button "報表及分析" at bounding box center [61, 53] width 112 height 32
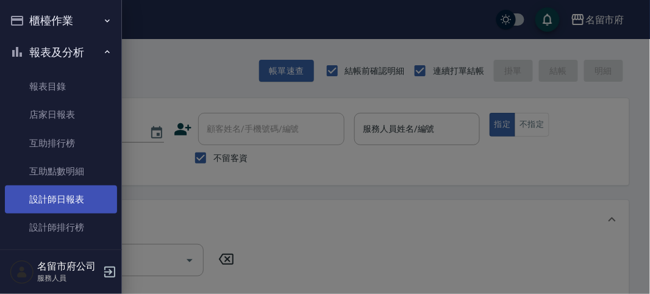
click at [71, 199] on link "設計師日報表" at bounding box center [61, 199] width 112 height 28
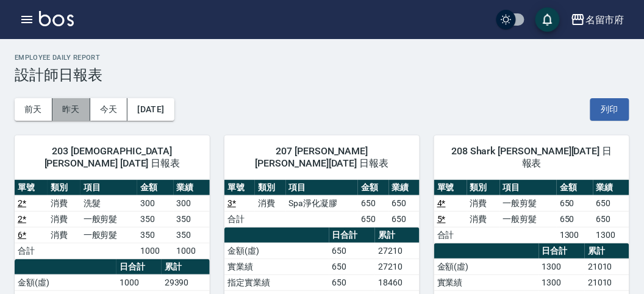
click at [67, 107] on button "昨天" at bounding box center [71, 109] width 38 height 23
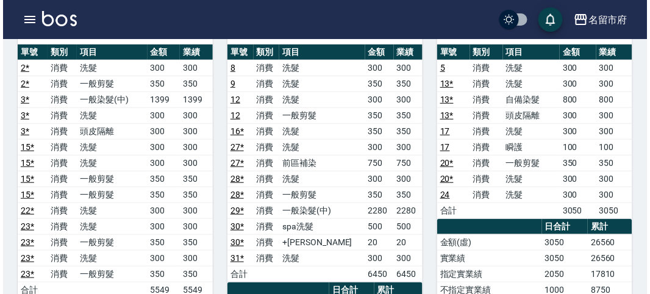
scroll to position [271, 0]
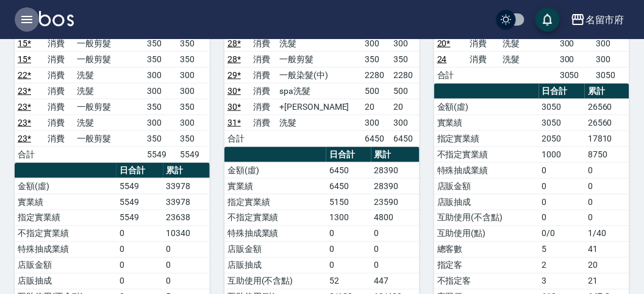
click at [32, 23] on icon "button" at bounding box center [27, 19] width 15 height 15
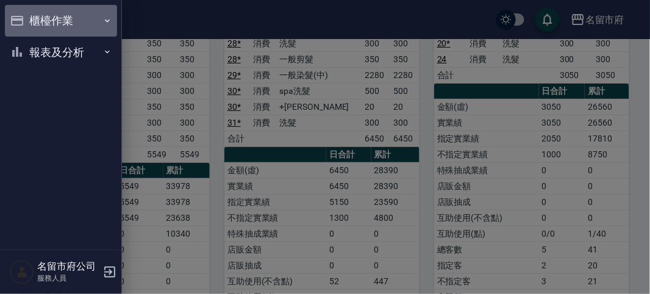
click at [34, 22] on button "櫃檯作業" at bounding box center [61, 21] width 112 height 32
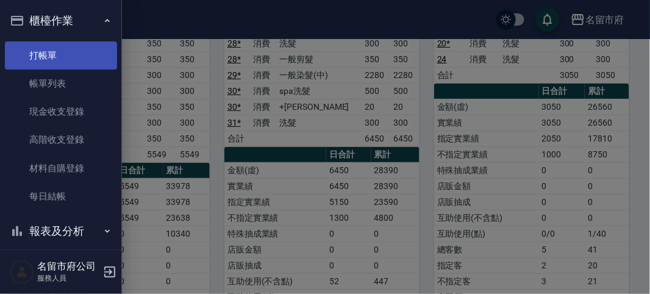
click at [68, 54] on link "打帳單" at bounding box center [61, 55] width 112 height 28
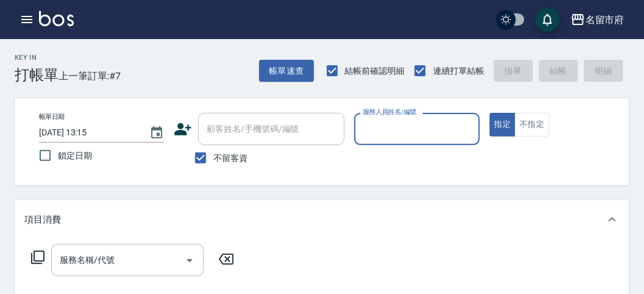
click at [30, 18] on icon "button" at bounding box center [27, 19] width 15 height 15
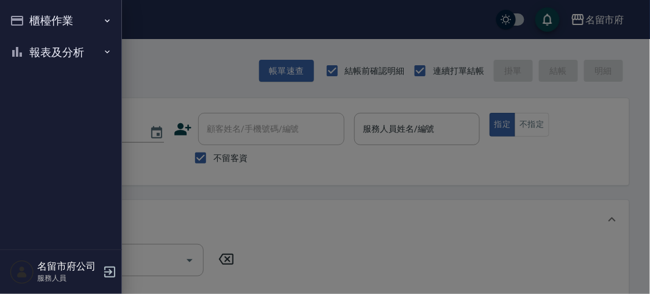
click at [43, 25] on button "櫃檯作業" at bounding box center [61, 21] width 112 height 32
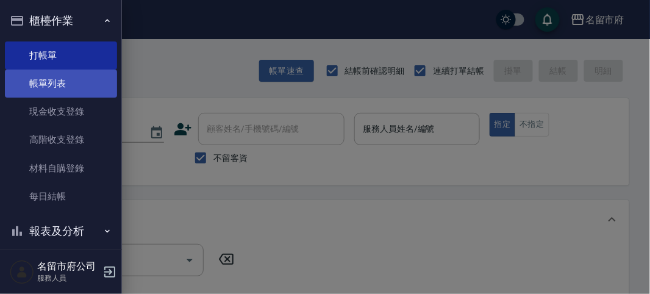
click at [68, 84] on link "帳單列表" at bounding box center [61, 84] width 112 height 28
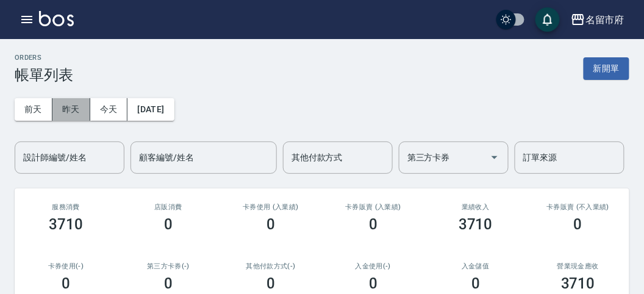
click at [64, 113] on button "昨天" at bounding box center [71, 109] width 38 height 23
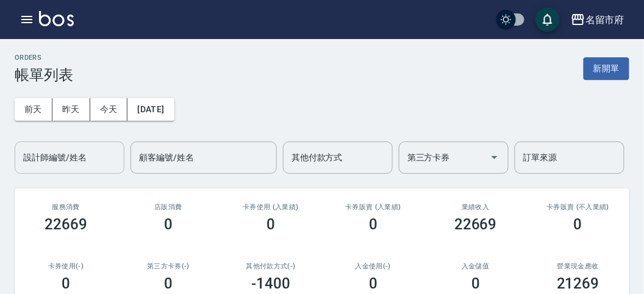
click at [88, 156] on input "設計師編號/姓名" at bounding box center [69, 157] width 99 height 21
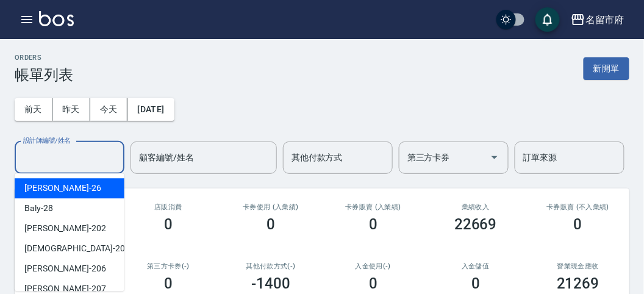
click at [93, 191] on div "[PERSON_NAME] -26" at bounding box center [70, 188] width 110 height 20
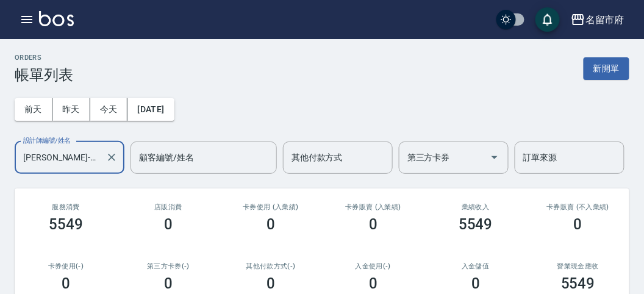
click at [80, 157] on input "[PERSON_NAME]-26" at bounding box center [60, 157] width 80 height 21
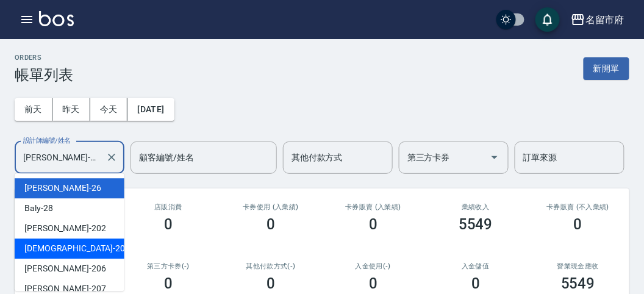
click at [72, 252] on div "聖德 -203" at bounding box center [70, 248] width 110 height 20
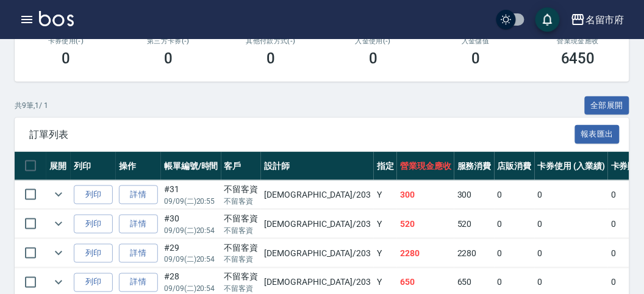
scroll to position [22, 0]
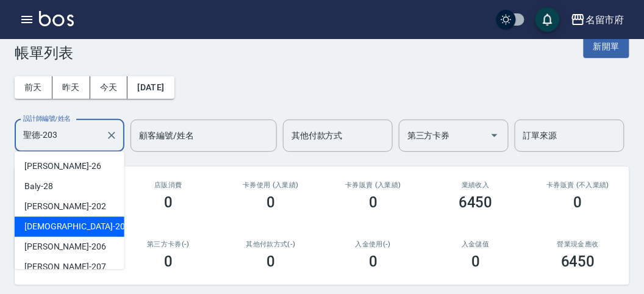
click at [60, 137] on input "聖德-203" at bounding box center [60, 135] width 80 height 21
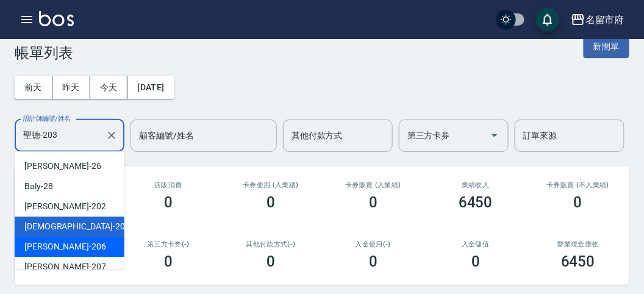
click at [60, 245] on span "[PERSON_NAME] -206" at bounding box center [65, 246] width 82 height 13
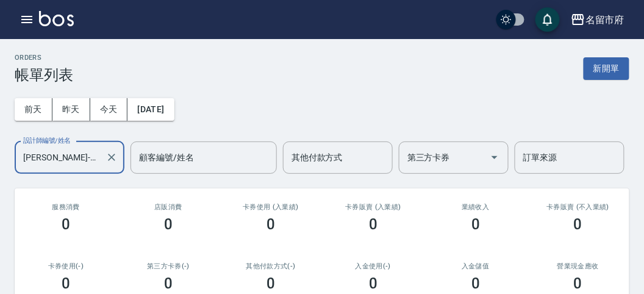
click at [77, 154] on input "[PERSON_NAME]-206" at bounding box center [60, 157] width 80 height 21
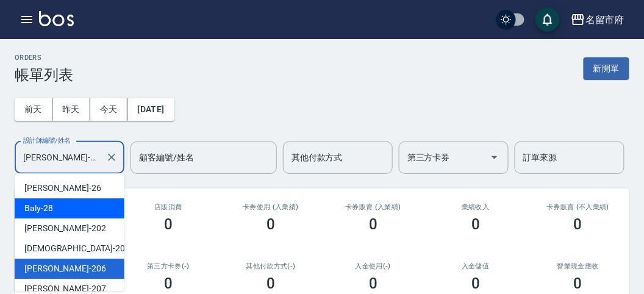
scroll to position [113, 0]
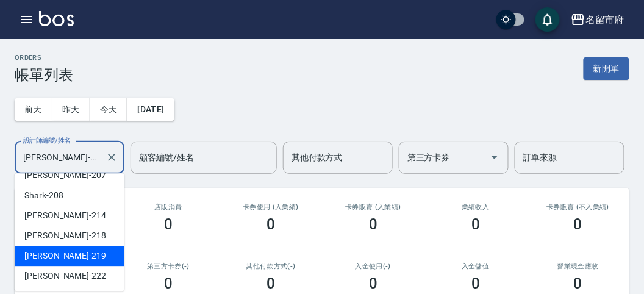
click at [81, 256] on div "[PERSON_NAME] -219" at bounding box center [70, 256] width 110 height 20
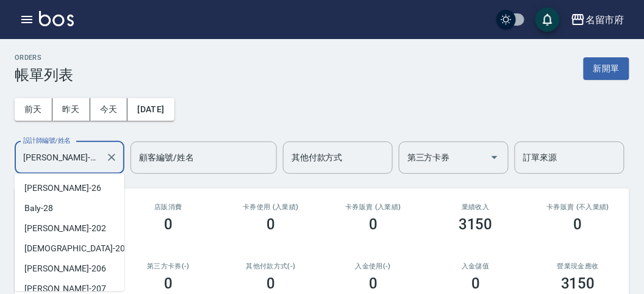
click at [88, 155] on input "[PERSON_NAME]-219" at bounding box center [60, 157] width 80 height 21
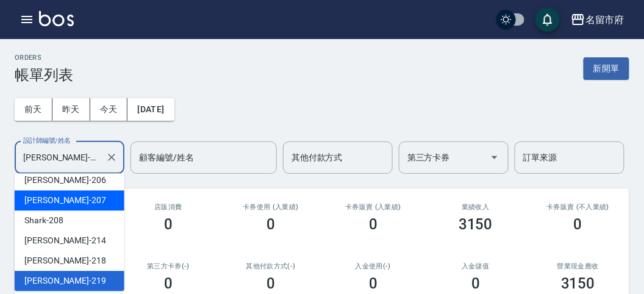
click at [86, 204] on div "[PERSON_NAME] -207" at bounding box center [70, 200] width 110 height 20
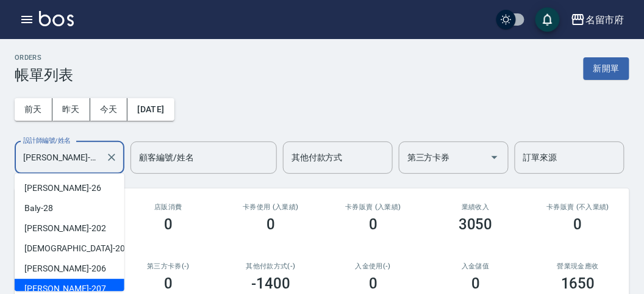
drag, startPoint x: 90, startPoint y: 150, endPoint x: 91, endPoint y: 201, distance: 51.2
click at [89, 152] on input "[PERSON_NAME]-207" at bounding box center [60, 157] width 80 height 21
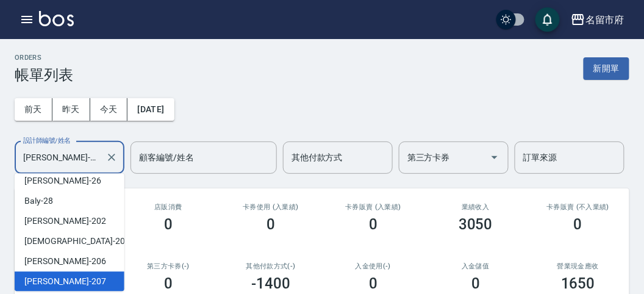
scroll to position [75, 0]
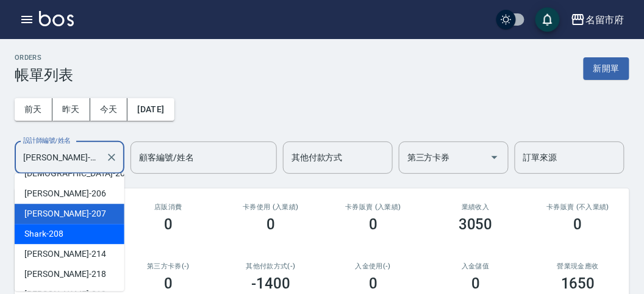
click at [96, 235] on div "Shark -208" at bounding box center [70, 234] width 110 height 20
type input "Shark-208"
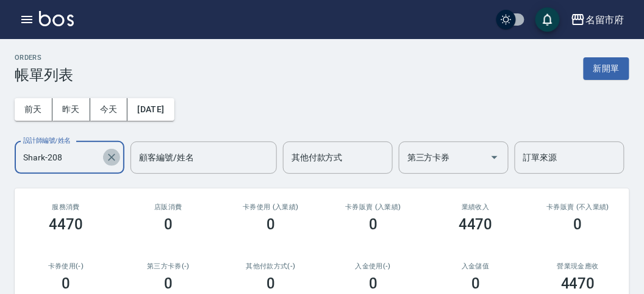
click at [110, 160] on icon "Clear" at bounding box center [111, 157] width 12 height 12
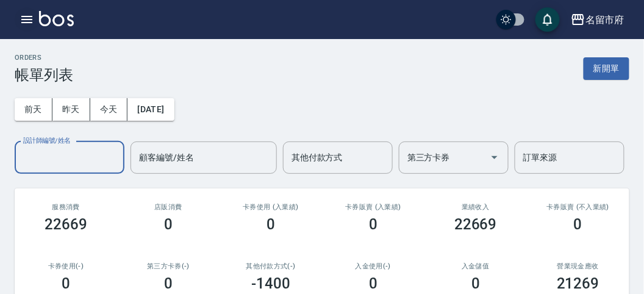
click at [22, 17] on icon "button" at bounding box center [27, 19] width 15 height 15
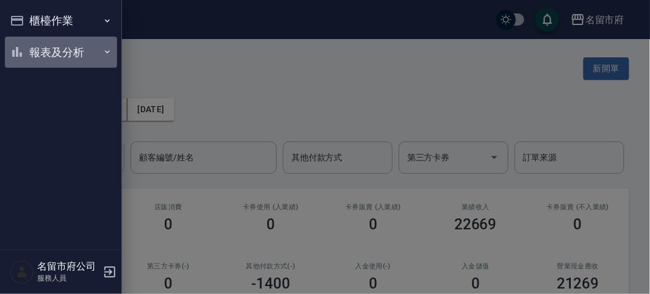
click at [30, 51] on button "報表及分析" at bounding box center [61, 53] width 112 height 32
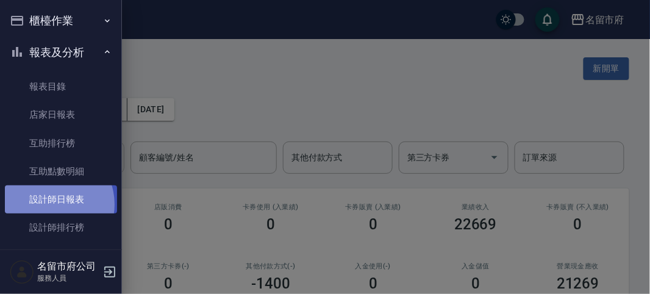
click at [49, 204] on link "設計師日報表" at bounding box center [61, 199] width 112 height 28
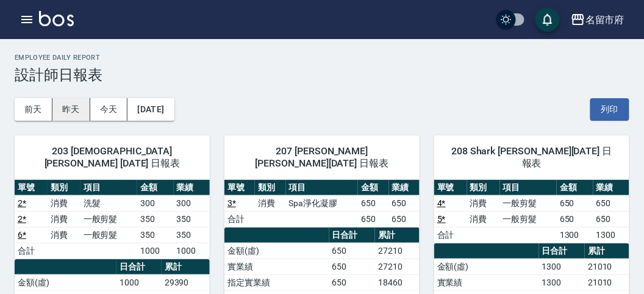
click at [68, 113] on button "昨天" at bounding box center [71, 109] width 38 height 23
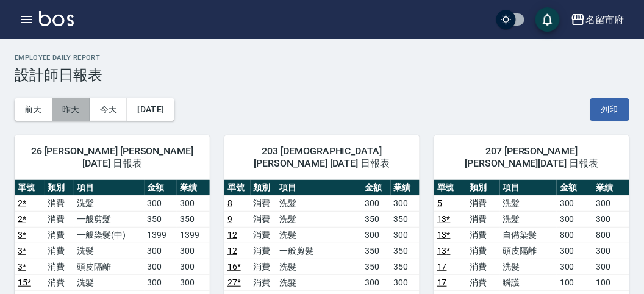
click at [69, 107] on button "昨天" at bounding box center [71, 109] width 38 height 23
click at [31, 107] on button "前天" at bounding box center [34, 109] width 38 height 23
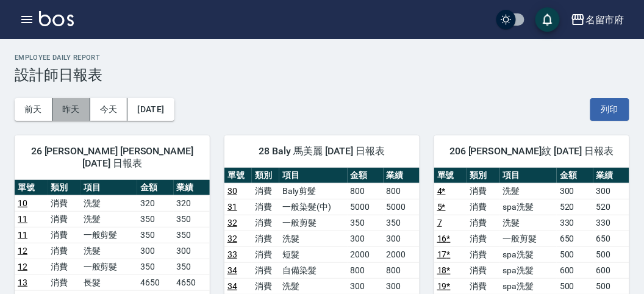
click at [63, 107] on button "昨天" at bounding box center [71, 109] width 38 height 23
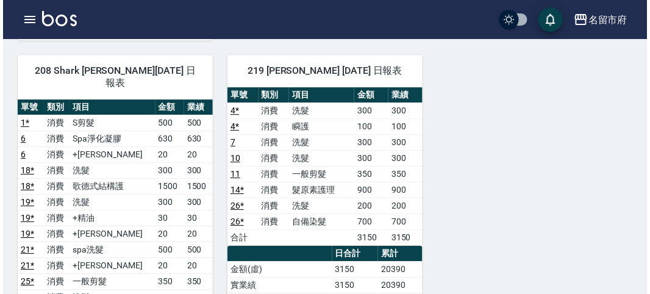
scroll to position [610, 0]
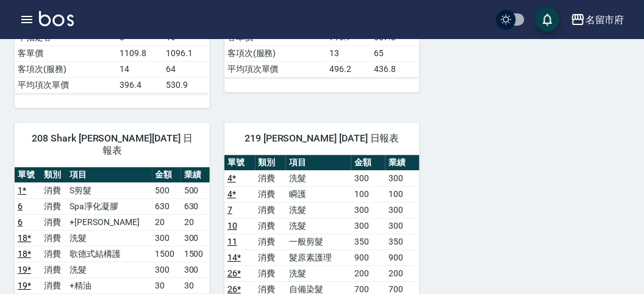
click at [20, 20] on icon "button" at bounding box center [27, 19] width 15 height 15
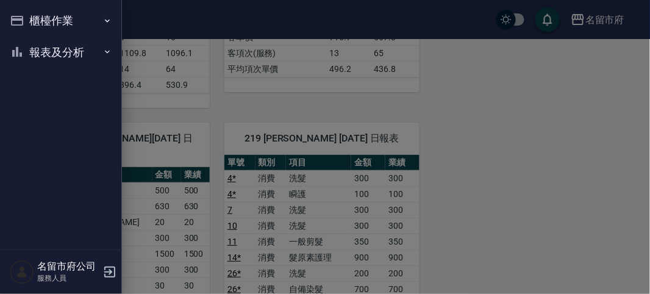
click at [20, 21] on div "櫃檯作業 打帳單 帳單列表 現金收支登錄 高階收支登錄 材料自購登錄 每日結帳 報表及分析 報表目錄 店家日報表 互助排行榜 互助點數明細 設計師日報表 設計…" at bounding box center [61, 147] width 122 height 294
click at [81, 29] on button "櫃檯作業" at bounding box center [61, 21] width 112 height 32
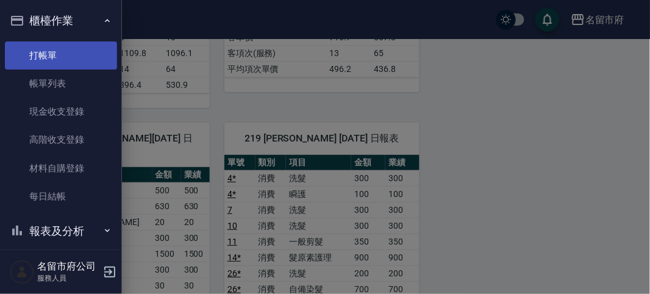
click at [80, 55] on link "打帳單" at bounding box center [61, 55] width 112 height 28
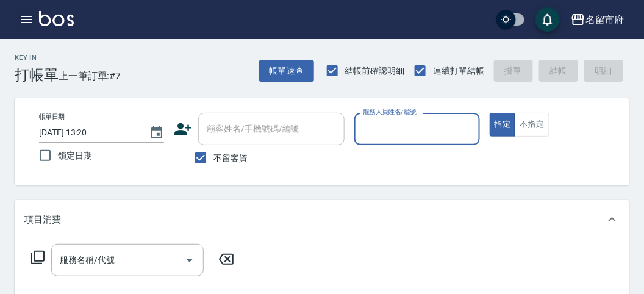
click at [32, 16] on icon "button" at bounding box center [26, 19] width 11 height 7
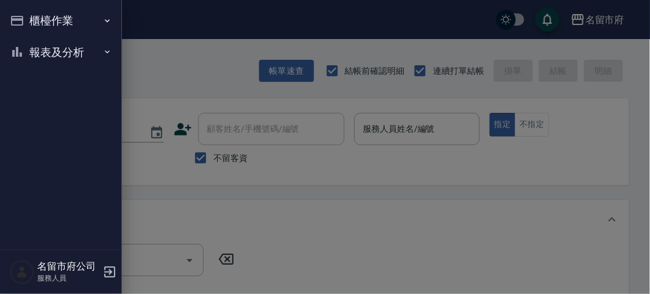
click at [334, 249] on div at bounding box center [325, 147] width 650 height 294
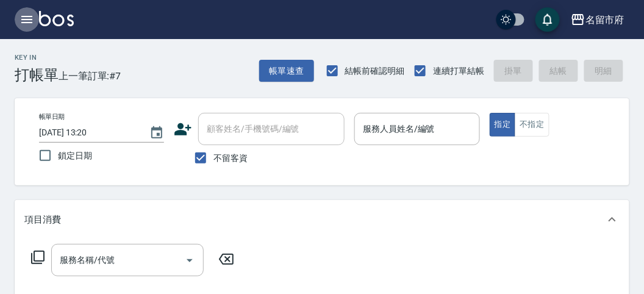
click at [34, 18] on icon "button" at bounding box center [27, 19] width 15 height 15
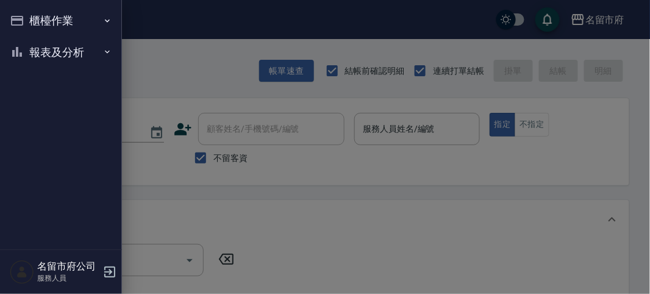
click at [526, 121] on div at bounding box center [325, 147] width 650 height 294
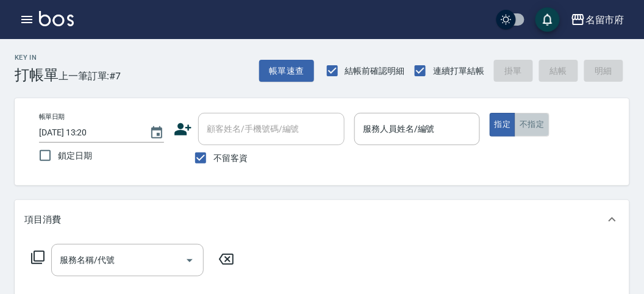
click at [527, 126] on button "不指定" at bounding box center [532, 125] width 34 height 24
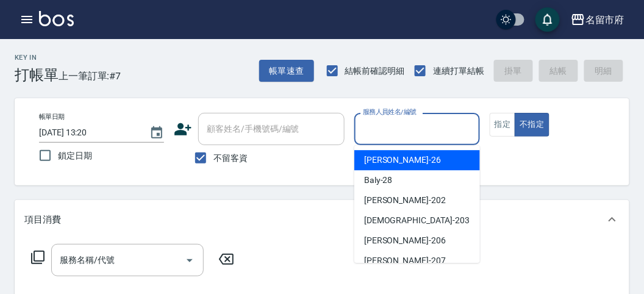
click at [420, 129] on input "服務人員姓名/編號" at bounding box center [417, 128] width 114 height 21
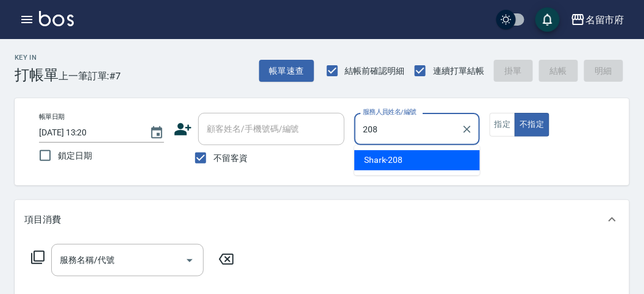
click at [437, 157] on div "Shark -208" at bounding box center [417, 160] width 126 height 20
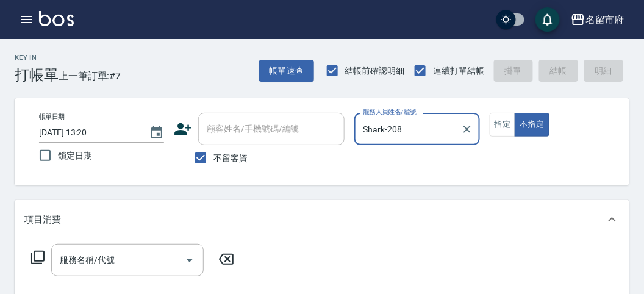
type input "Shark-208"
click at [41, 255] on icon at bounding box center [37, 257] width 15 height 15
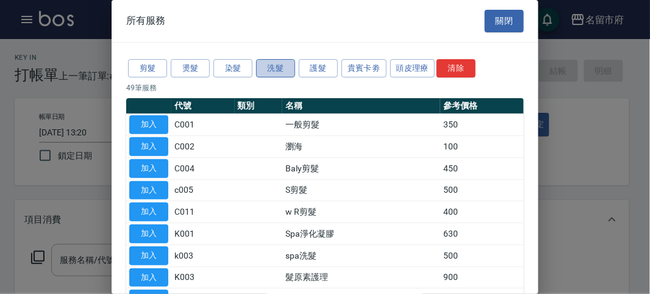
click at [266, 67] on button "洗髮" at bounding box center [275, 68] width 39 height 19
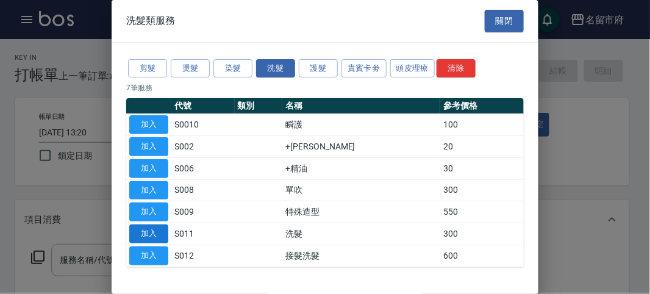
click at [156, 229] on button "加入" at bounding box center [148, 233] width 39 height 19
type input "洗髮(S011)"
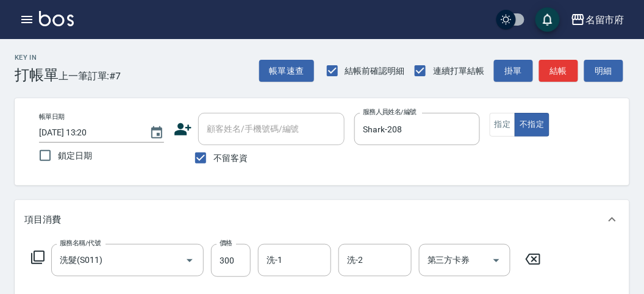
click at [38, 253] on icon at bounding box center [37, 257] width 15 height 15
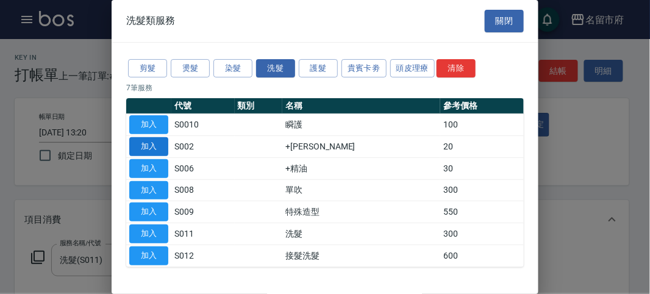
click at [161, 146] on button "加入" at bounding box center [148, 146] width 39 height 19
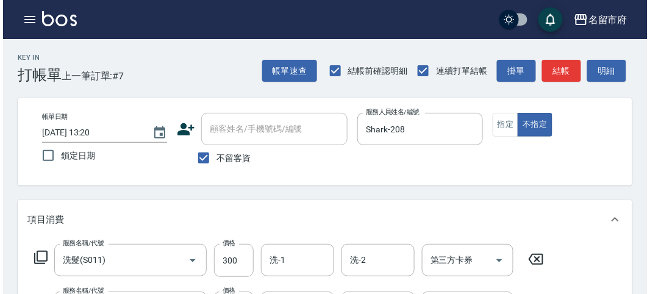
scroll to position [404, 0]
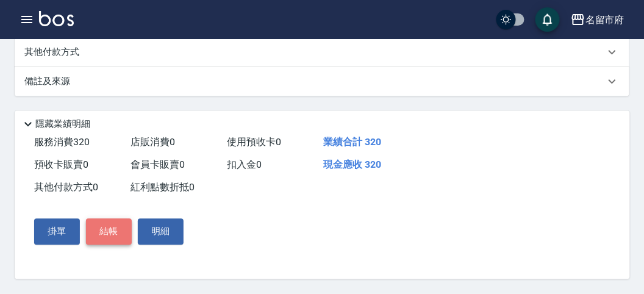
click at [105, 235] on button "結帳" at bounding box center [109, 232] width 46 height 26
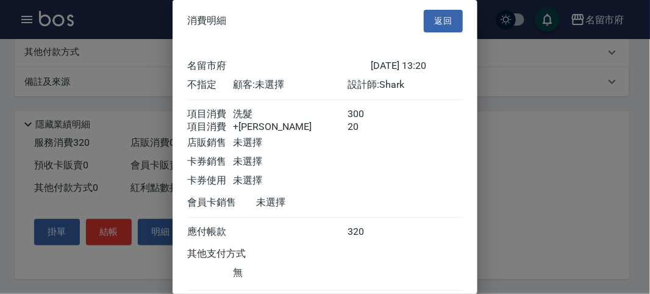
scroll to position [81, 0]
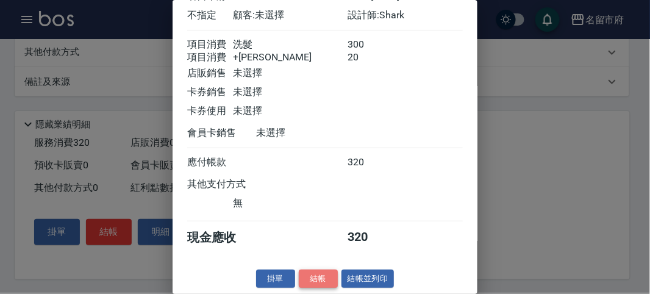
click at [299, 272] on button "結帳" at bounding box center [318, 279] width 39 height 19
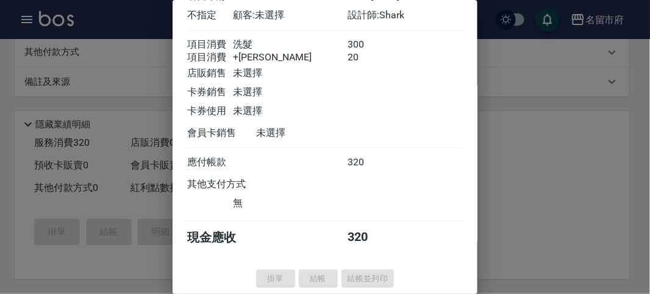
type input "[DATE] 13:57"
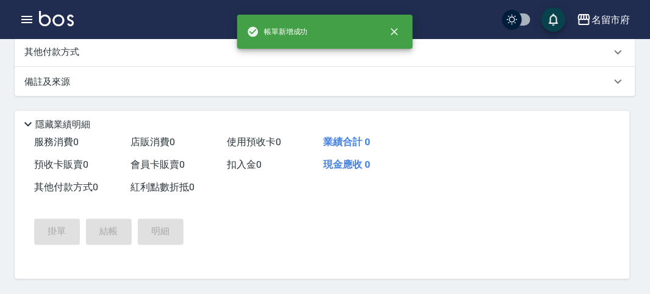
scroll to position [0, 0]
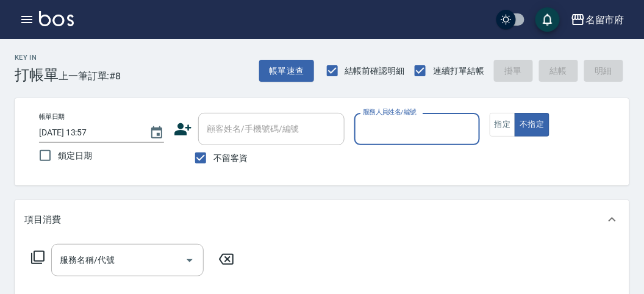
drag, startPoint x: 398, startPoint y: 129, endPoint x: 402, endPoint y: 135, distance: 7.4
click at [399, 129] on input "服務人員姓名/編號" at bounding box center [417, 128] width 114 height 21
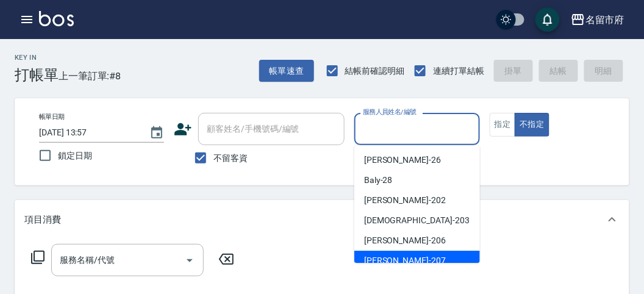
click at [392, 257] on span "[PERSON_NAME] -207" at bounding box center [405, 260] width 82 height 13
type input "[PERSON_NAME]-207"
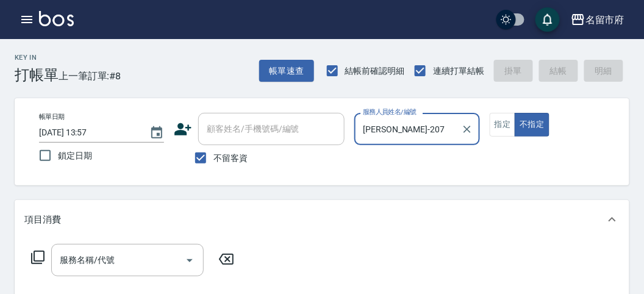
click at [41, 259] on icon at bounding box center [37, 257] width 15 height 15
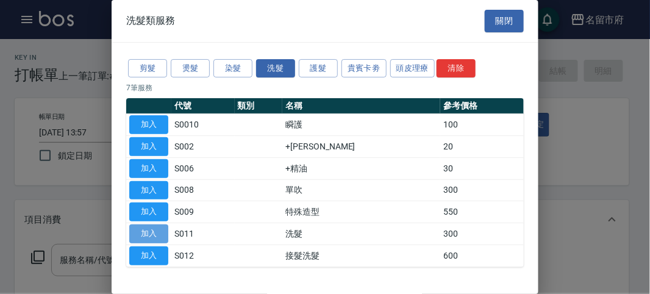
click at [157, 240] on button "加入" at bounding box center [148, 233] width 39 height 19
type input "洗髮(S011)"
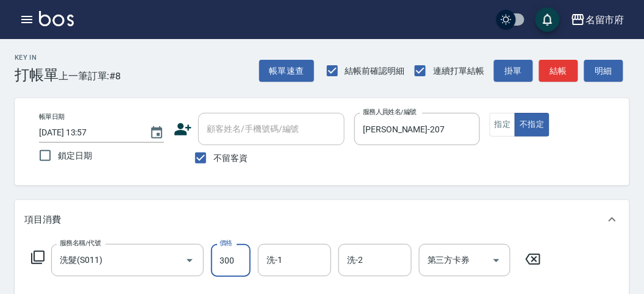
click at [231, 253] on input "300" at bounding box center [231, 260] width 40 height 33
type input "320"
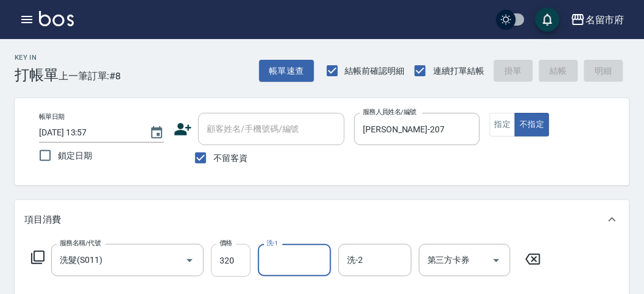
type input "[DATE] 14:00"
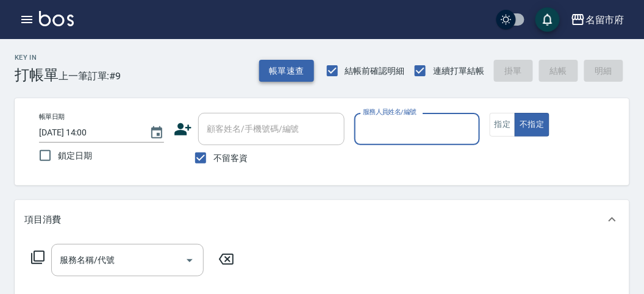
click at [307, 72] on button "帳單速查" at bounding box center [286, 71] width 55 height 23
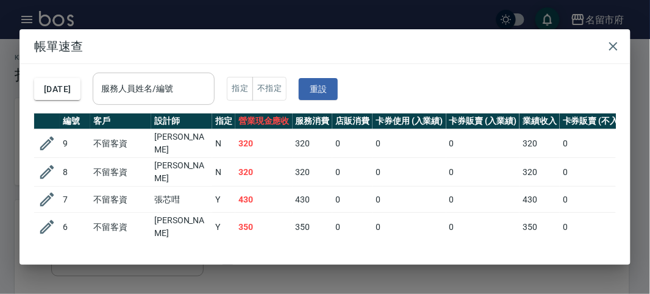
click at [193, 95] on input "服務人員姓名/編號" at bounding box center [153, 88] width 111 height 21
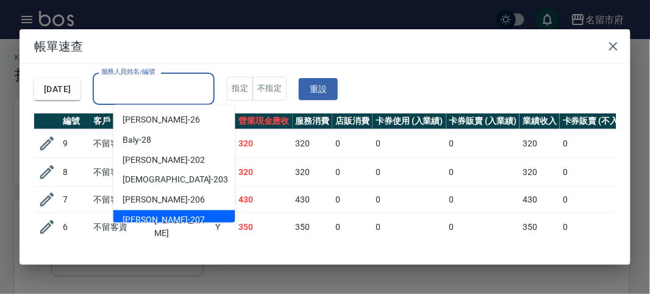
click at [188, 212] on div "[PERSON_NAME] -207" at bounding box center [174, 220] width 122 height 20
type input "[PERSON_NAME]-207"
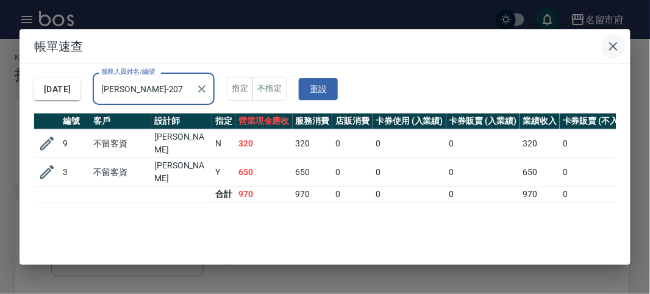
click at [608, 44] on icon "button" at bounding box center [613, 46] width 15 height 15
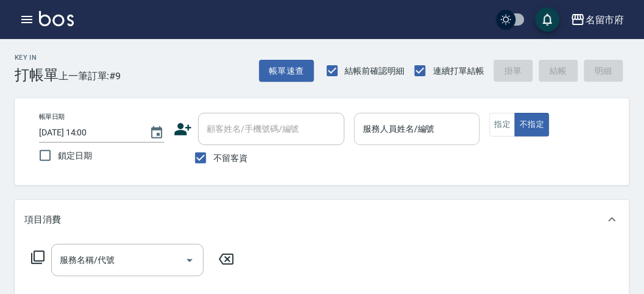
click at [410, 141] on div "服務人員姓名/編號" at bounding box center [416, 129] width 125 height 32
type input "[PERSON_NAME]-219"
type button "false"
click at [35, 256] on icon at bounding box center [37, 257] width 15 height 15
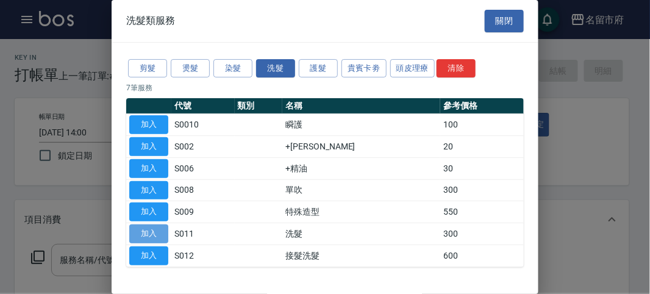
click at [153, 232] on button "加入" at bounding box center [148, 233] width 39 height 19
type input "洗髮(S011)"
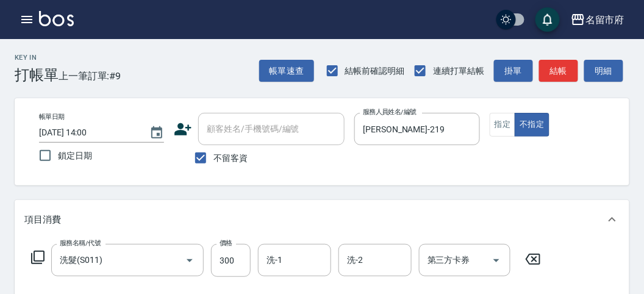
click at [43, 257] on icon at bounding box center [37, 257] width 15 height 15
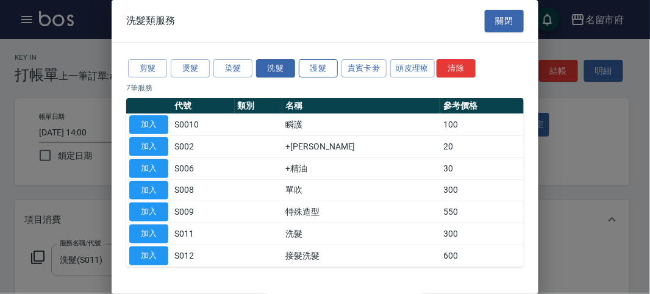
click at [313, 67] on button "護髮" at bounding box center [318, 68] width 39 height 19
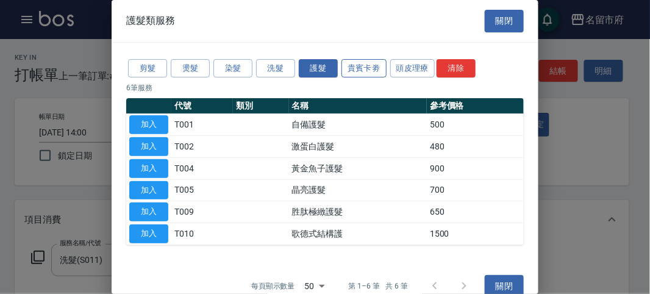
click at [363, 64] on button "貴賓卡劵" at bounding box center [363, 68] width 45 height 19
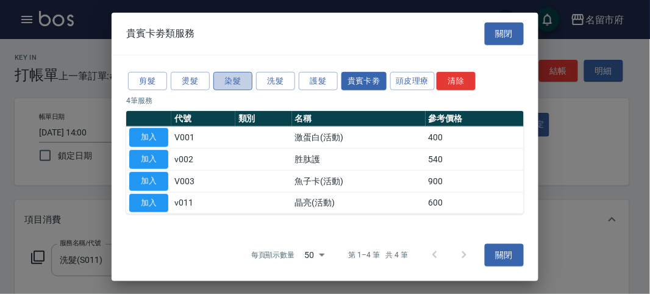
click at [221, 88] on button "染髮" at bounding box center [232, 80] width 39 height 19
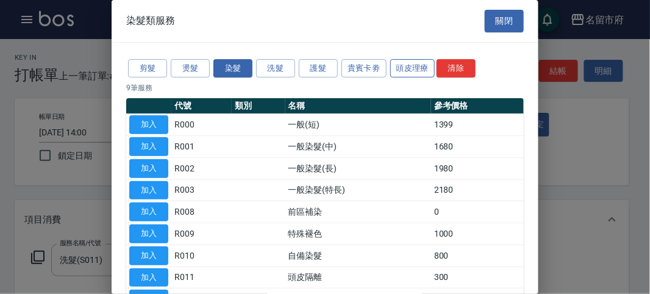
click at [411, 68] on button "頭皮理療" at bounding box center [412, 68] width 45 height 19
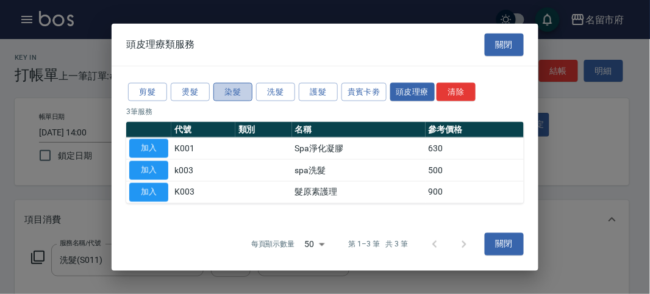
click at [238, 89] on button "染髮" at bounding box center [232, 91] width 39 height 19
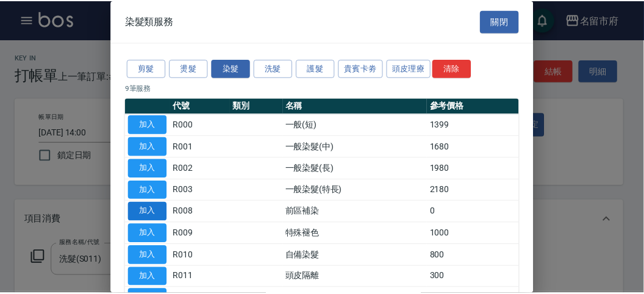
scroll to position [80, 0]
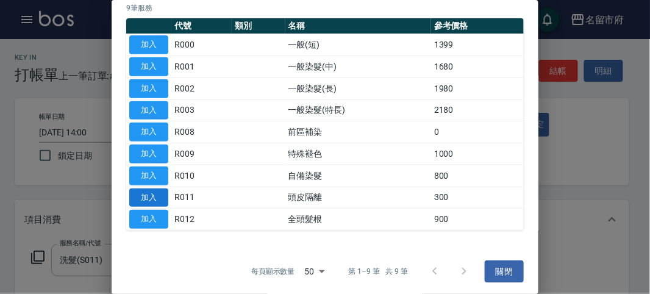
click at [157, 194] on button "加入" at bounding box center [148, 197] width 39 height 19
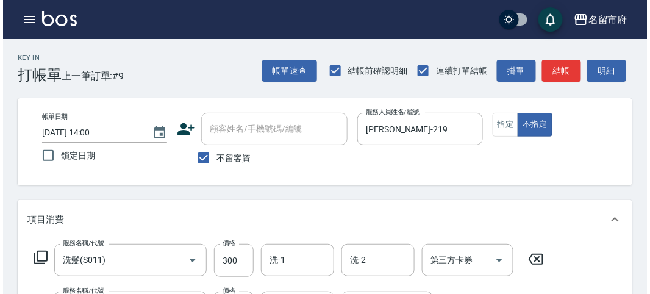
scroll to position [135, 0]
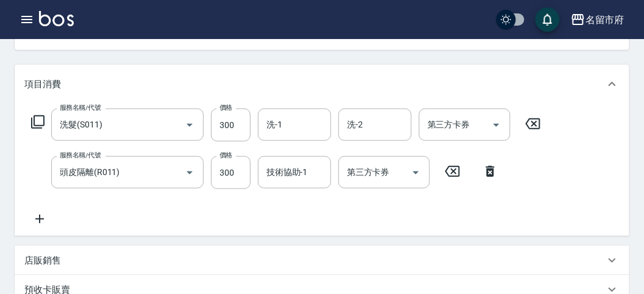
click at [41, 120] on icon at bounding box center [37, 122] width 15 height 15
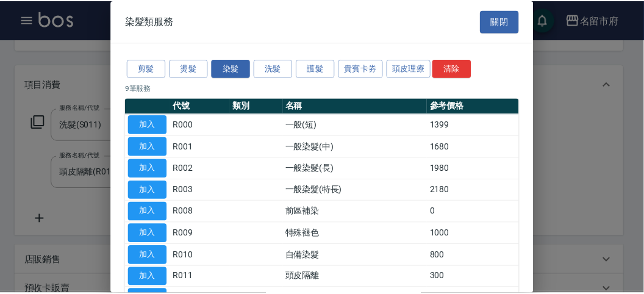
scroll to position [80, 0]
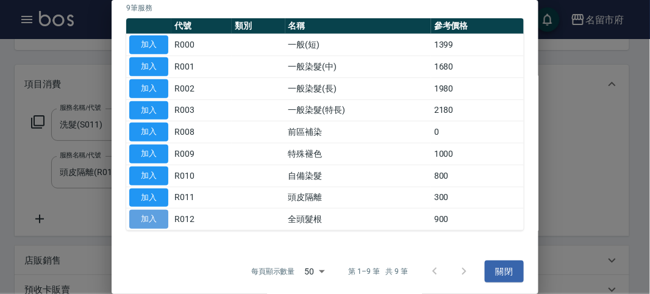
click at [151, 213] on button "加入" at bounding box center [148, 219] width 39 height 19
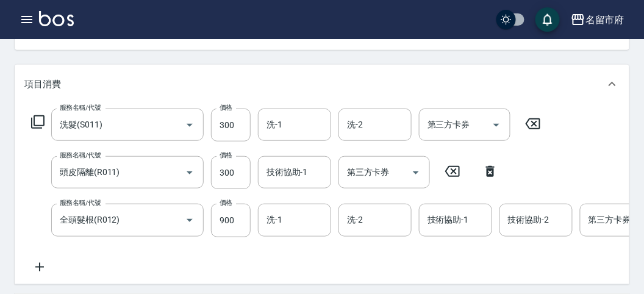
click at [43, 118] on icon at bounding box center [37, 122] width 15 height 15
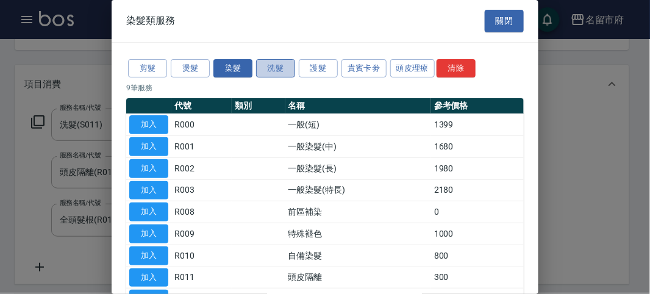
click at [275, 62] on button "洗髮" at bounding box center [275, 68] width 39 height 19
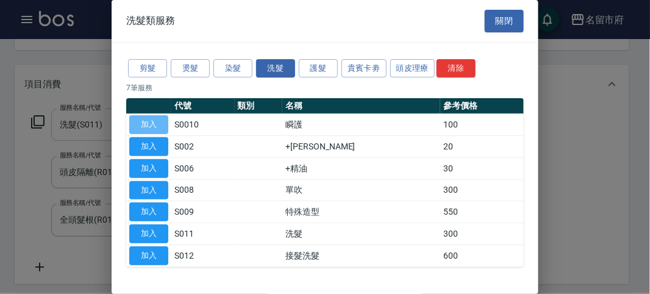
drag, startPoint x: 155, startPoint y: 127, endPoint x: 174, endPoint y: 123, distance: 19.3
click at [157, 126] on button "加入" at bounding box center [148, 124] width 39 height 19
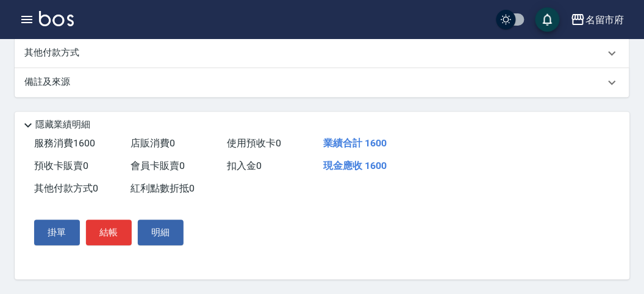
scroll to position [376, 0]
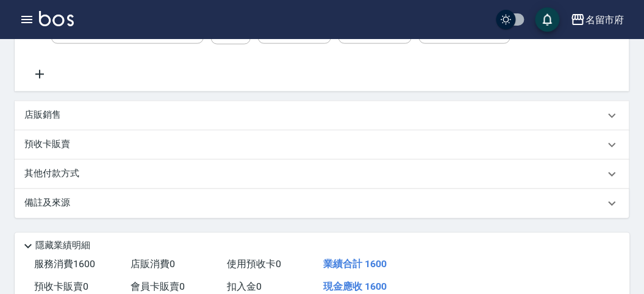
click at [91, 189] on div "其他付款方式" at bounding box center [322, 174] width 615 height 29
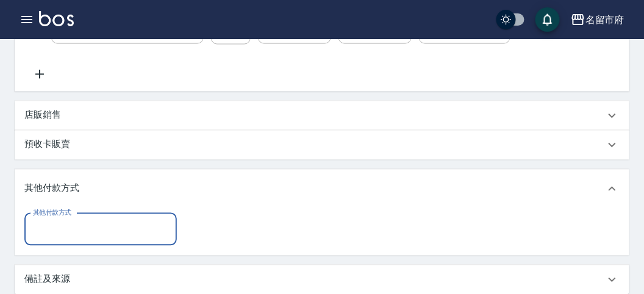
scroll to position [0, 0]
click at [92, 227] on div "其他付款方式" at bounding box center [100, 229] width 152 height 32
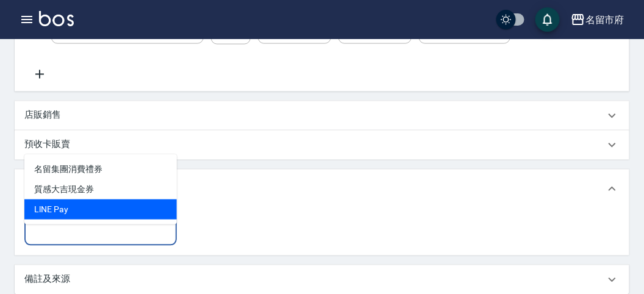
click at [91, 206] on span "LlNE Pay" at bounding box center [100, 209] width 152 height 20
type input "LlNE Pay"
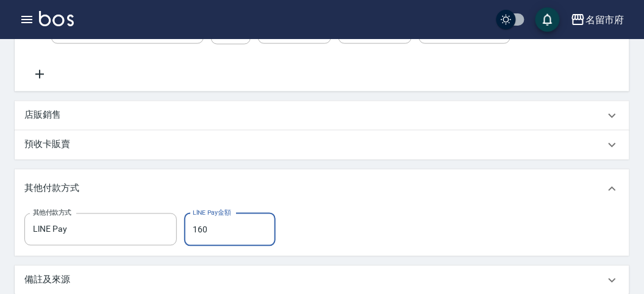
type input "1600"
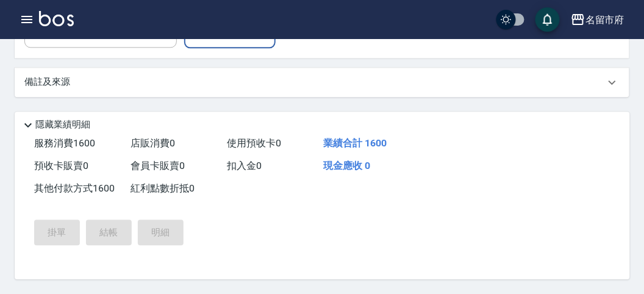
type input "[DATE] 14:09"
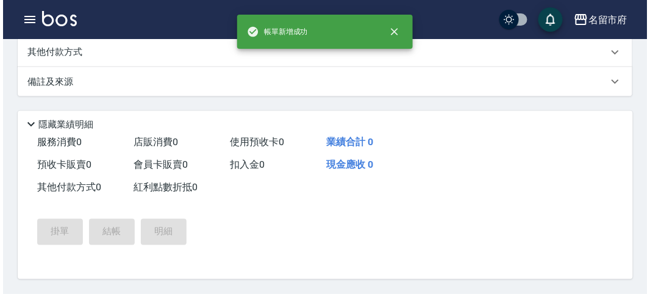
scroll to position [0, 0]
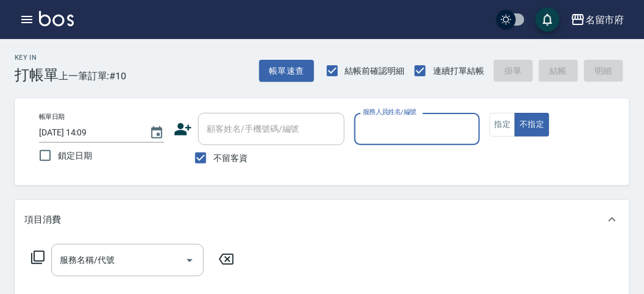
drag, startPoint x: 425, startPoint y: 117, endPoint x: 407, endPoint y: 140, distance: 28.7
click at [424, 117] on div "服務人員姓名/編號" at bounding box center [416, 129] width 125 height 32
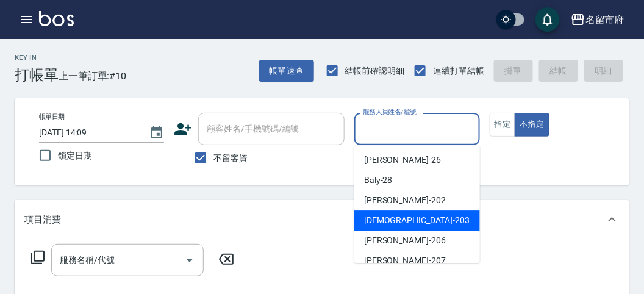
click at [395, 211] on div "聖德 -203" at bounding box center [417, 220] width 126 height 20
type input "聖德-203"
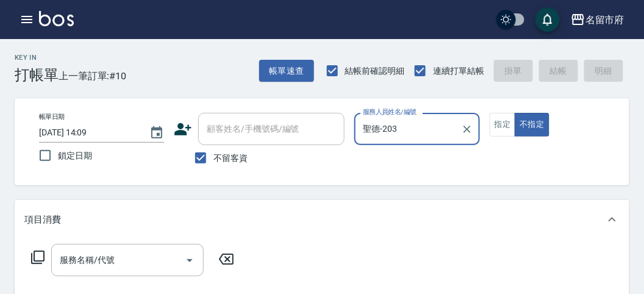
click at [38, 250] on icon at bounding box center [37, 257] width 15 height 15
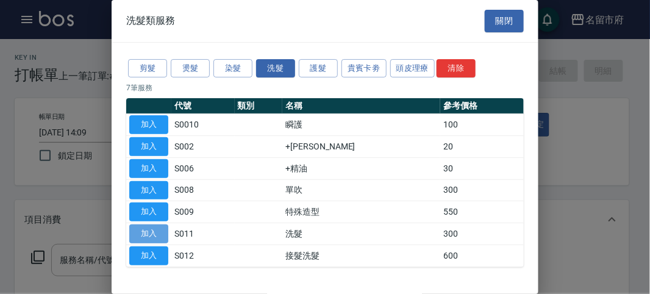
drag, startPoint x: 149, startPoint y: 231, endPoint x: 650, endPoint y: 78, distance: 523.3
click at [149, 230] on button "加入" at bounding box center [148, 233] width 39 height 19
type input "洗髮(S011)"
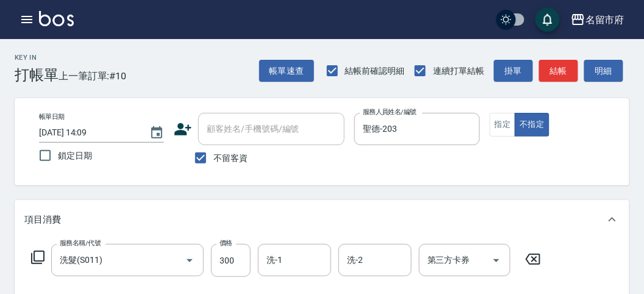
drag, startPoint x: 616, startPoint y: 64, endPoint x: 420, endPoint y: 93, distance: 197.8
click at [615, 64] on button "明細" at bounding box center [603, 71] width 39 height 23
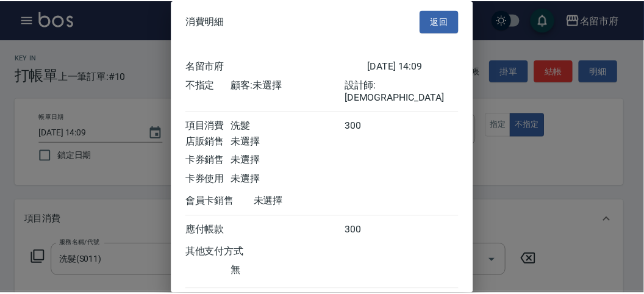
scroll to position [68, 0]
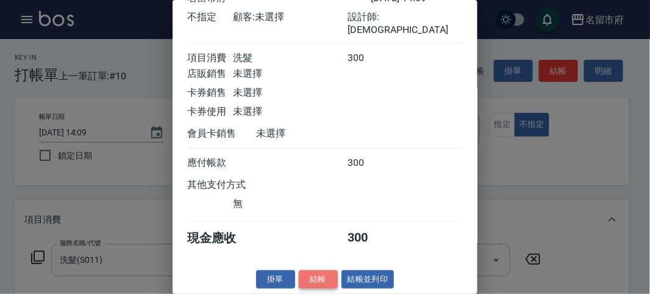
click at [326, 284] on button "結帳" at bounding box center [318, 279] width 39 height 19
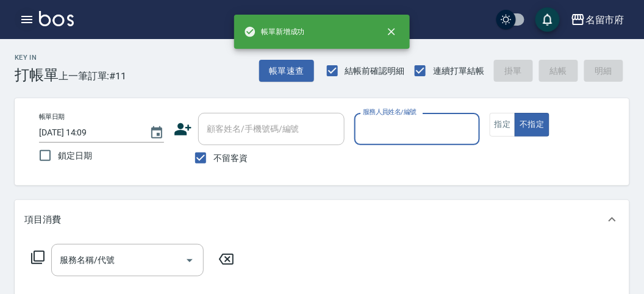
click at [22, 23] on icon "button" at bounding box center [27, 19] width 15 height 15
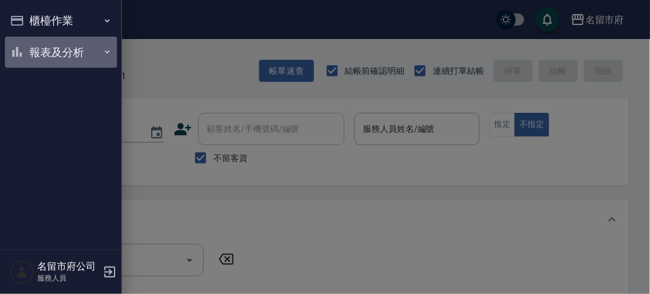
click at [44, 59] on button "報表及分析" at bounding box center [61, 53] width 112 height 32
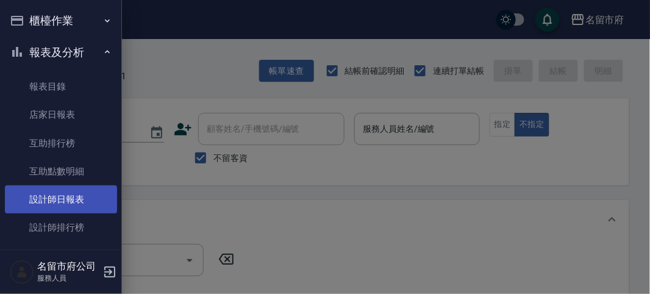
click at [46, 208] on link "設計師日報表" at bounding box center [61, 199] width 112 height 28
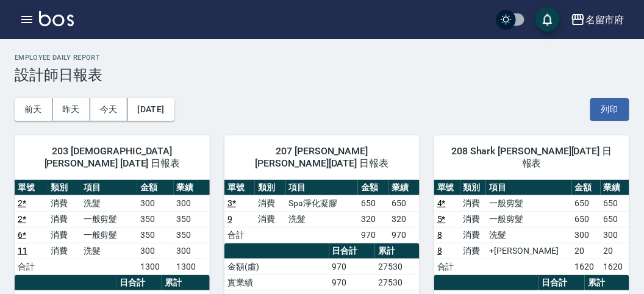
click at [20, 20] on icon "button" at bounding box center [27, 19] width 15 height 15
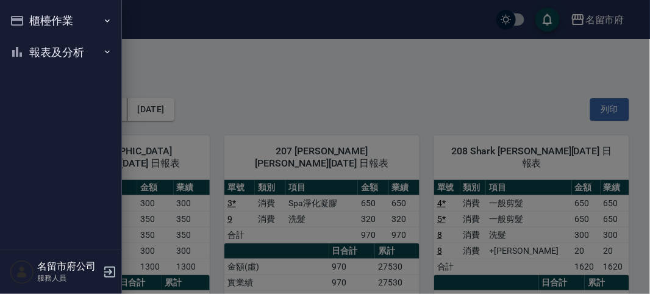
click at [20, 20] on button "櫃檯作業" at bounding box center [61, 21] width 112 height 32
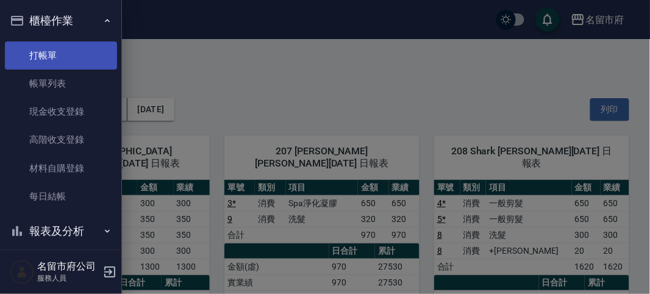
click at [38, 50] on link "打帳單" at bounding box center [61, 55] width 112 height 28
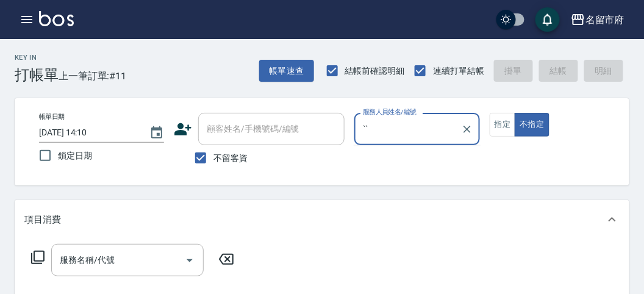
type input "‵"
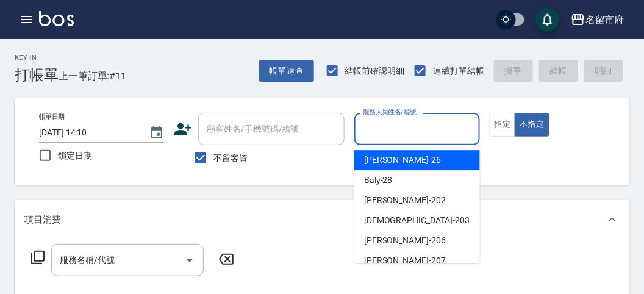
drag, startPoint x: 180, startPoint y: 73, endPoint x: 132, endPoint y: 64, distance: 49.0
click at [177, 73] on div "Key In 打帳單 上一筆訂單:#11 帳單速查 結帳前確認明細 連續打單結帳 掛單 結帳 明細" at bounding box center [314, 61] width 629 height 45
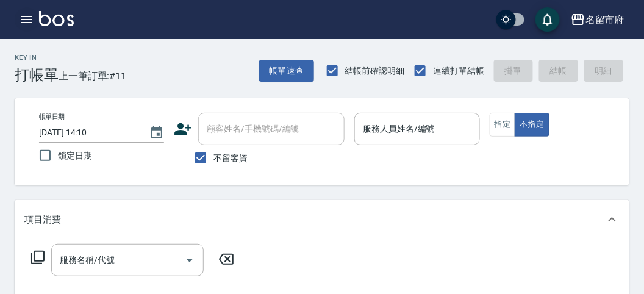
click at [26, 17] on icon "button" at bounding box center [27, 19] width 15 height 15
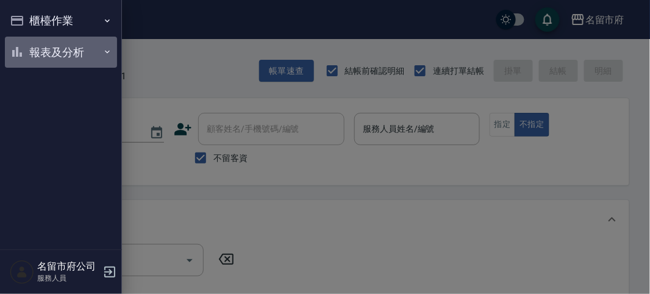
drag, startPoint x: 32, startPoint y: 52, endPoint x: 15, endPoint y: 169, distance: 118.3
click at [32, 52] on button "報表及分析" at bounding box center [61, 53] width 112 height 32
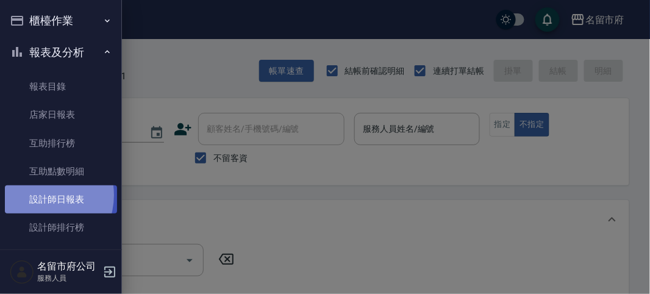
click at [37, 195] on link "設計師日報表" at bounding box center [61, 199] width 112 height 28
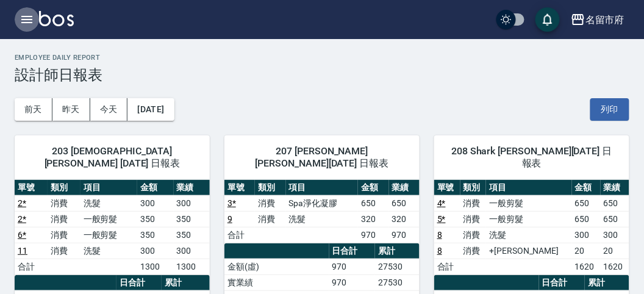
click at [31, 20] on icon "button" at bounding box center [26, 19] width 11 height 7
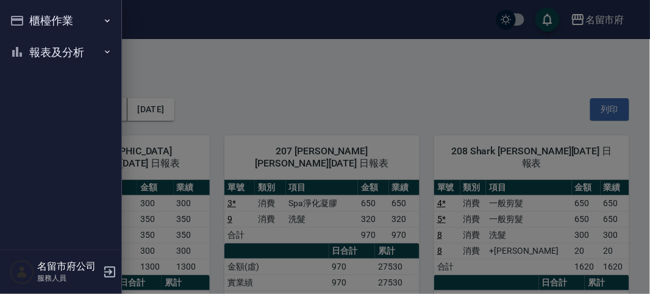
click at [31, 20] on button "櫃檯作業" at bounding box center [61, 21] width 112 height 32
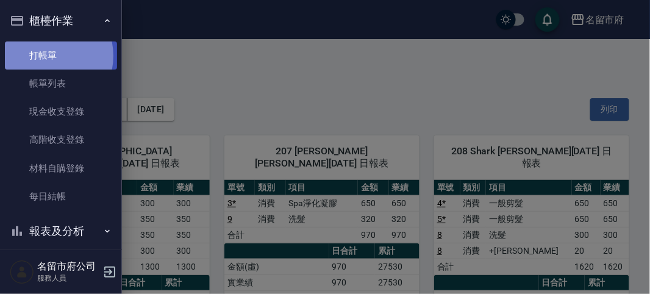
click at [41, 55] on link "打帳單" at bounding box center [61, 55] width 112 height 28
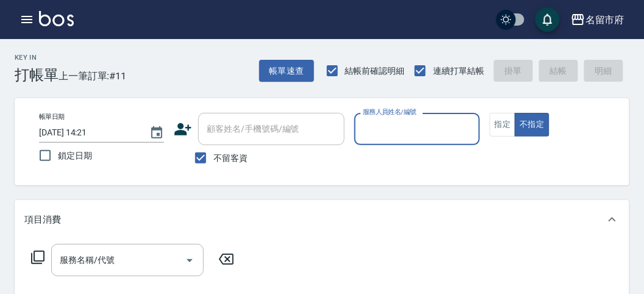
click at [423, 135] on input "服務人員姓名/編號" at bounding box center [417, 128] width 114 height 21
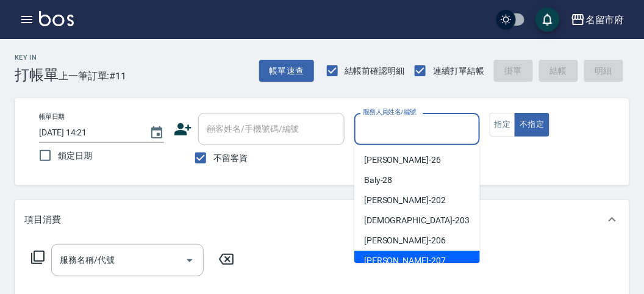
click at [413, 257] on div "[PERSON_NAME] -207" at bounding box center [417, 261] width 126 height 20
type input "[PERSON_NAME]-207"
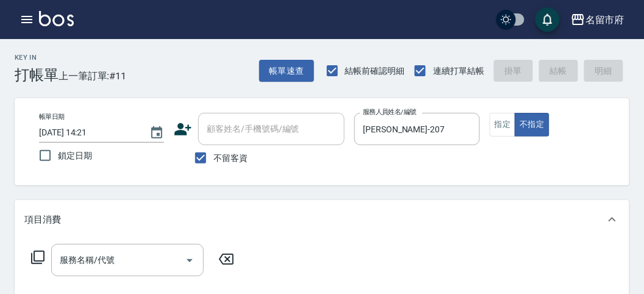
click at [40, 259] on icon at bounding box center [37, 257] width 15 height 15
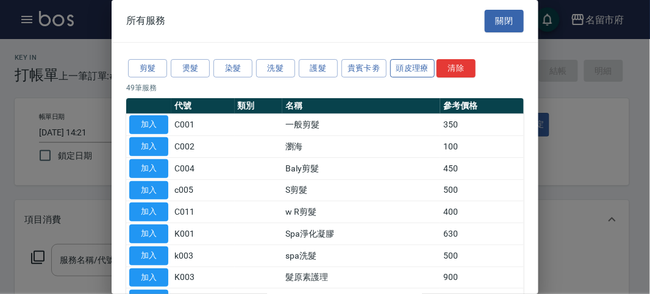
click at [402, 67] on button "頭皮理療" at bounding box center [412, 68] width 45 height 19
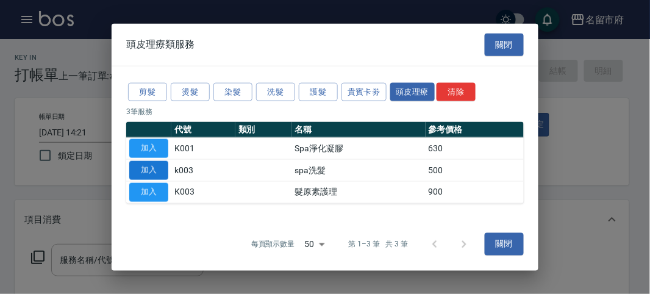
drag, startPoint x: 157, startPoint y: 165, endPoint x: 149, endPoint y: 179, distance: 15.9
click at [157, 166] on button "加入" at bounding box center [148, 170] width 39 height 19
type input "spa洗髮(k003)"
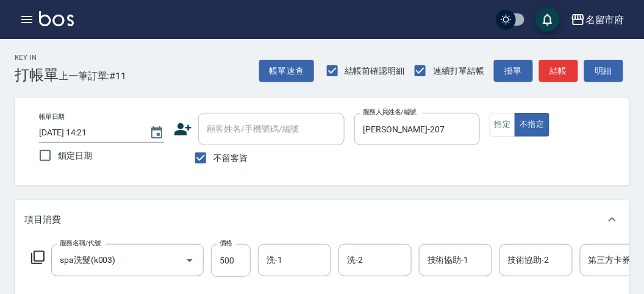
click at [44, 253] on icon at bounding box center [37, 257] width 13 height 13
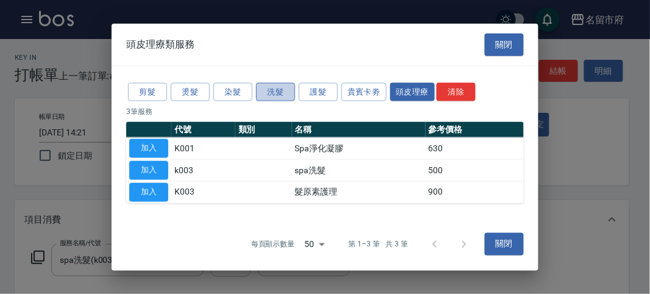
click at [278, 91] on button "洗髮" at bounding box center [275, 91] width 39 height 19
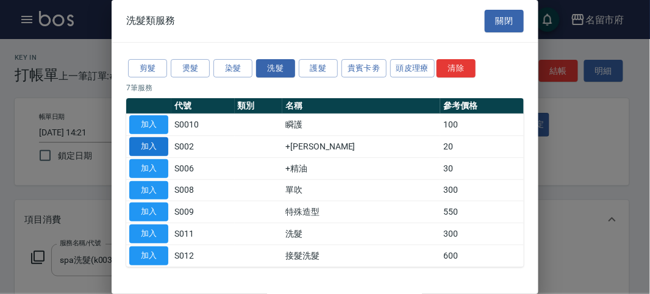
click at [153, 145] on button "加入" at bounding box center [148, 146] width 39 height 19
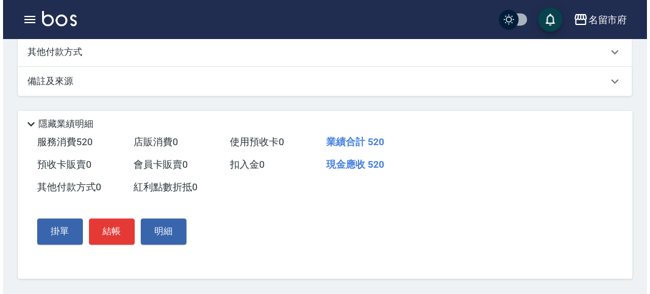
scroll to position [416, 0]
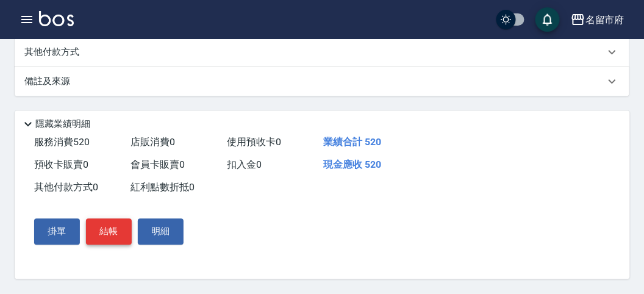
click at [113, 224] on button "結帳" at bounding box center [109, 232] width 46 height 26
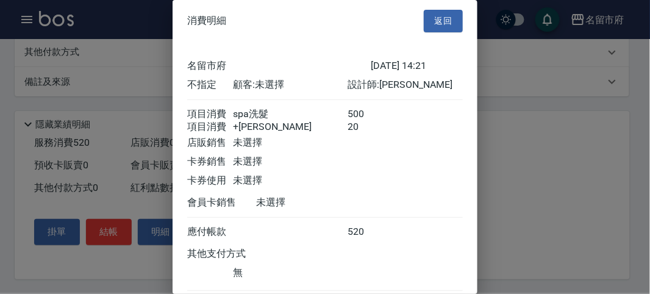
scroll to position [81, 0]
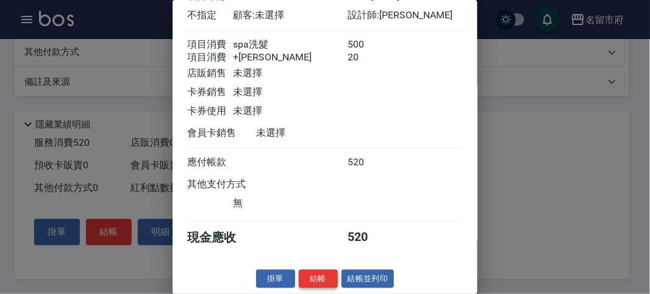
click at [323, 279] on button "結帳" at bounding box center [318, 279] width 39 height 19
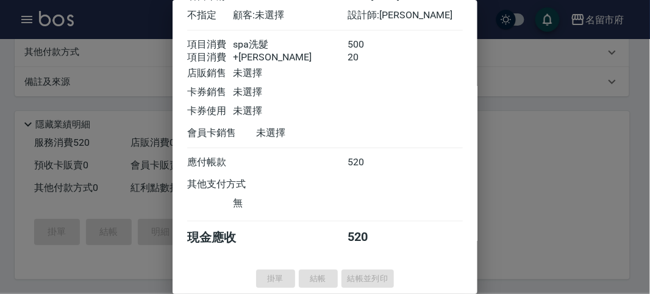
type input "[DATE] 15:11"
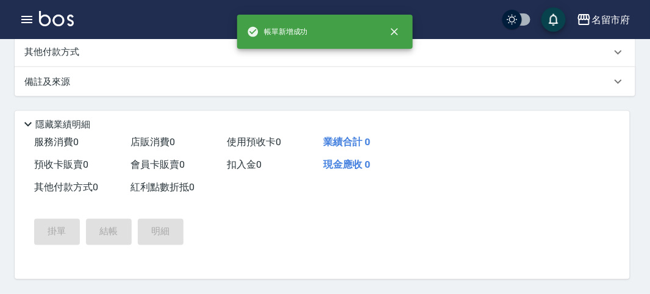
scroll to position [0, 0]
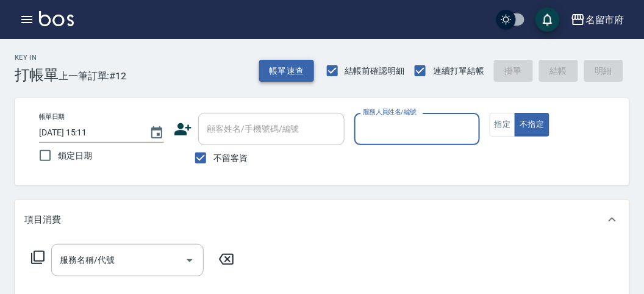
click at [287, 63] on button "帳單速查" at bounding box center [286, 71] width 55 height 23
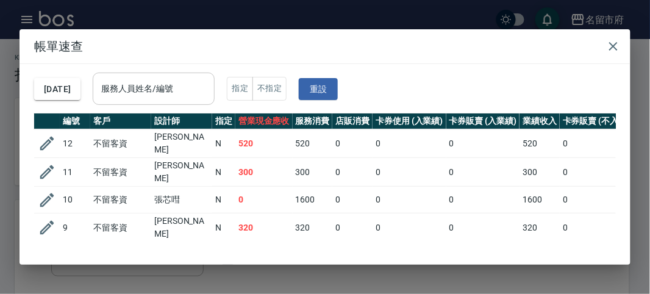
click at [204, 97] on input "服務人員姓名/編號" at bounding box center [153, 88] width 111 height 21
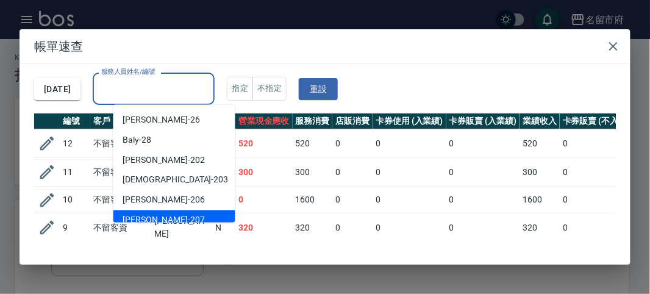
click at [194, 216] on div "[PERSON_NAME] -207" at bounding box center [174, 220] width 122 height 20
type input "[PERSON_NAME]-207"
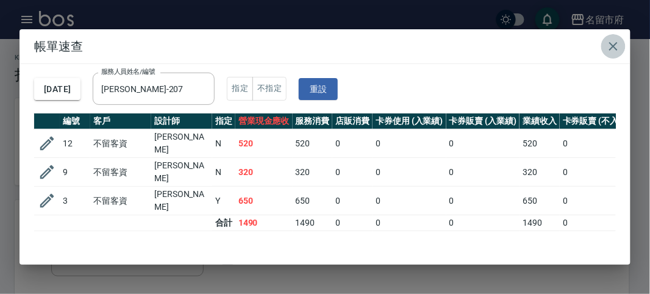
click at [615, 45] on icon "button" at bounding box center [613, 46] width 9 height 9
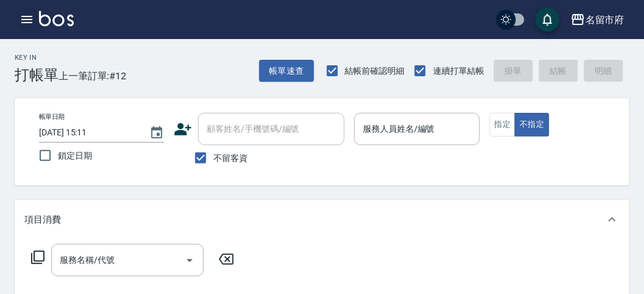
click at [23, 18] on icon "button" at bounding box center [27, 19] width 15 height 15
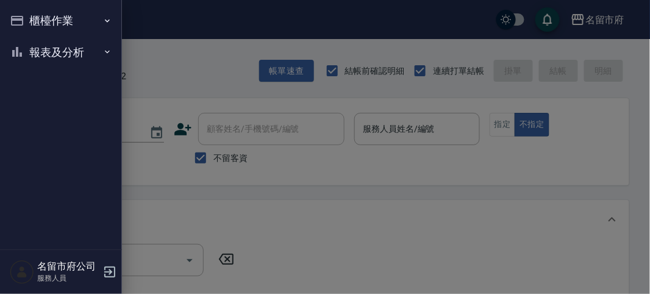
click at [36, 53] on button "報表及分析" at bounding box center [61, 53] width 112 height 32
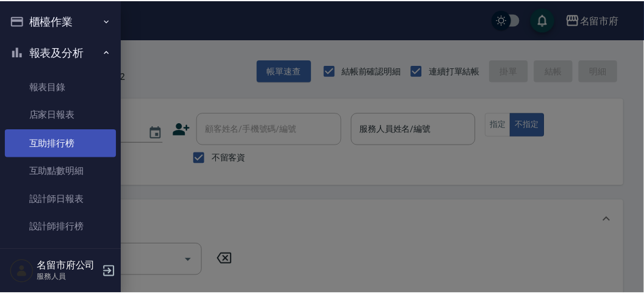
scroll to position [40, 0]
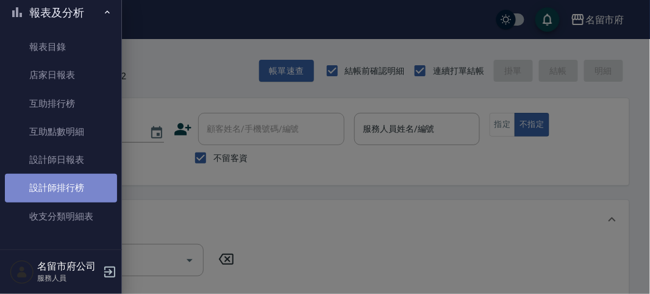
click at [82, 181] on link "設計師排行榜" at bounding box center [61, 188] width 112 height 28
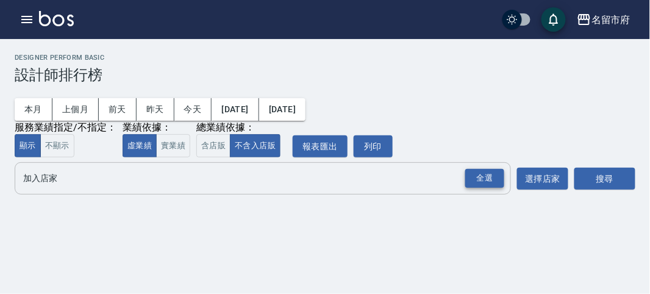
click at [492, 177] on div "全選" at bounding box center [484, 178] width 39 height 19
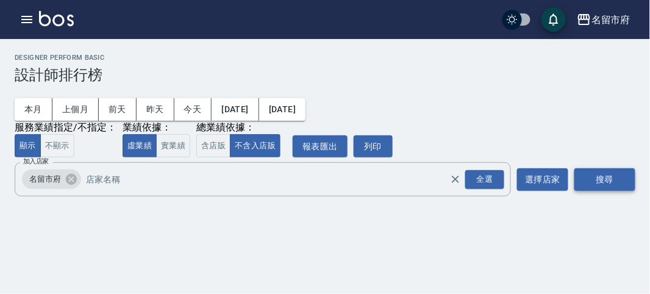
click at [619, 175] on button "搜尋" at bounding box center [604, 179] width 61 height 23
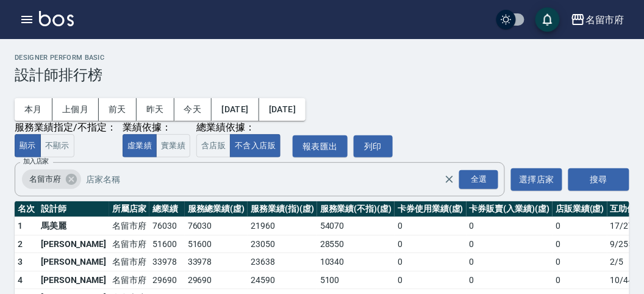
scroll to position [107, 0]
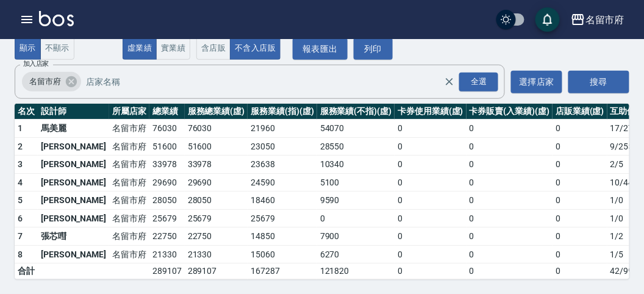
click at [69, 23] on img at bounding box center [56, 18] width 35 height 15
